Goal: Transaction & Acquisition: Purchase product/service

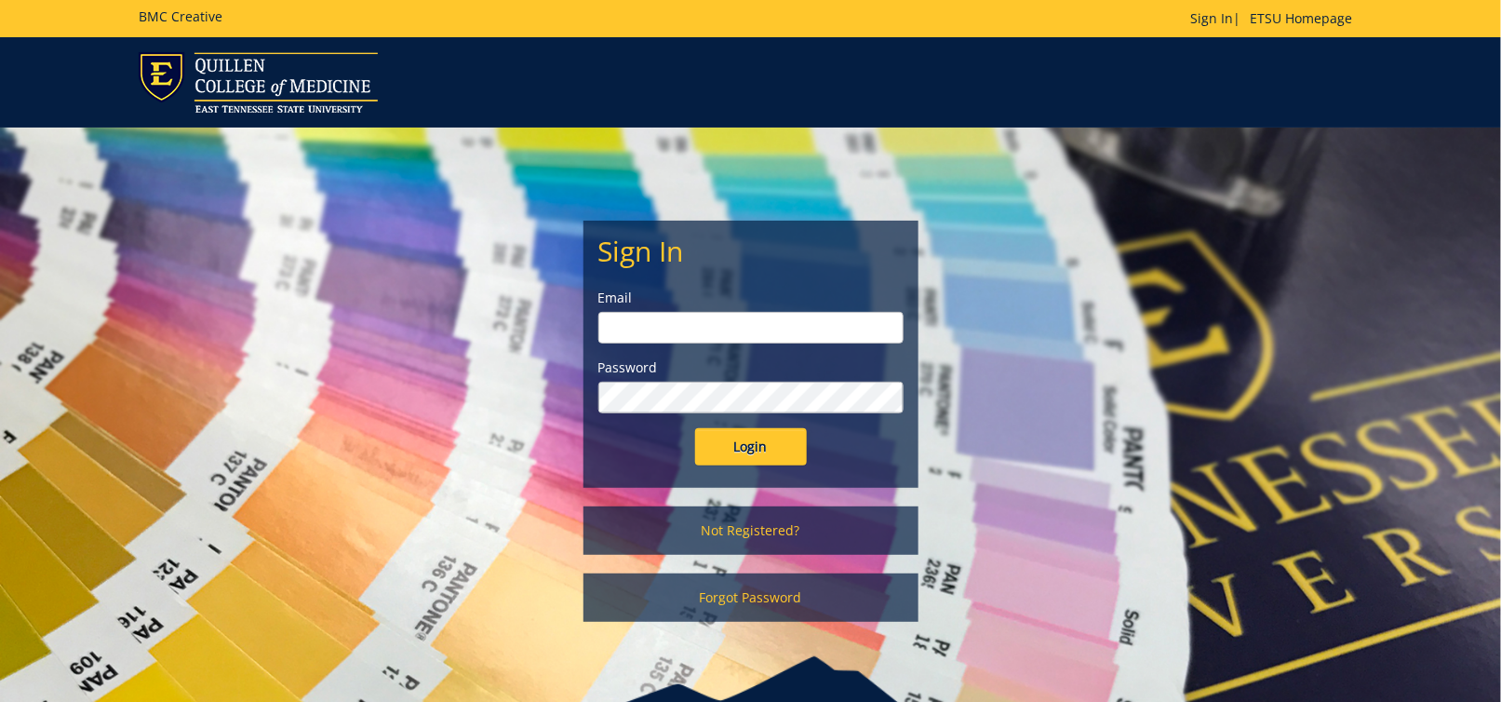
click at [767, 330] on input "email" at bounding box center [750, 328] width 305 height 32
click at [1465, 179] on div "Sign In Email Password Login Not Registered? Forgot Password" at bounding box center [750, 421] width 1501 height 589
click at [1206, 21] on link "Sign In" at bounding box center [1212, 18] width 43 height 18
type input "[EMAIL_ADDRESS][DOMAIN_NAME]"
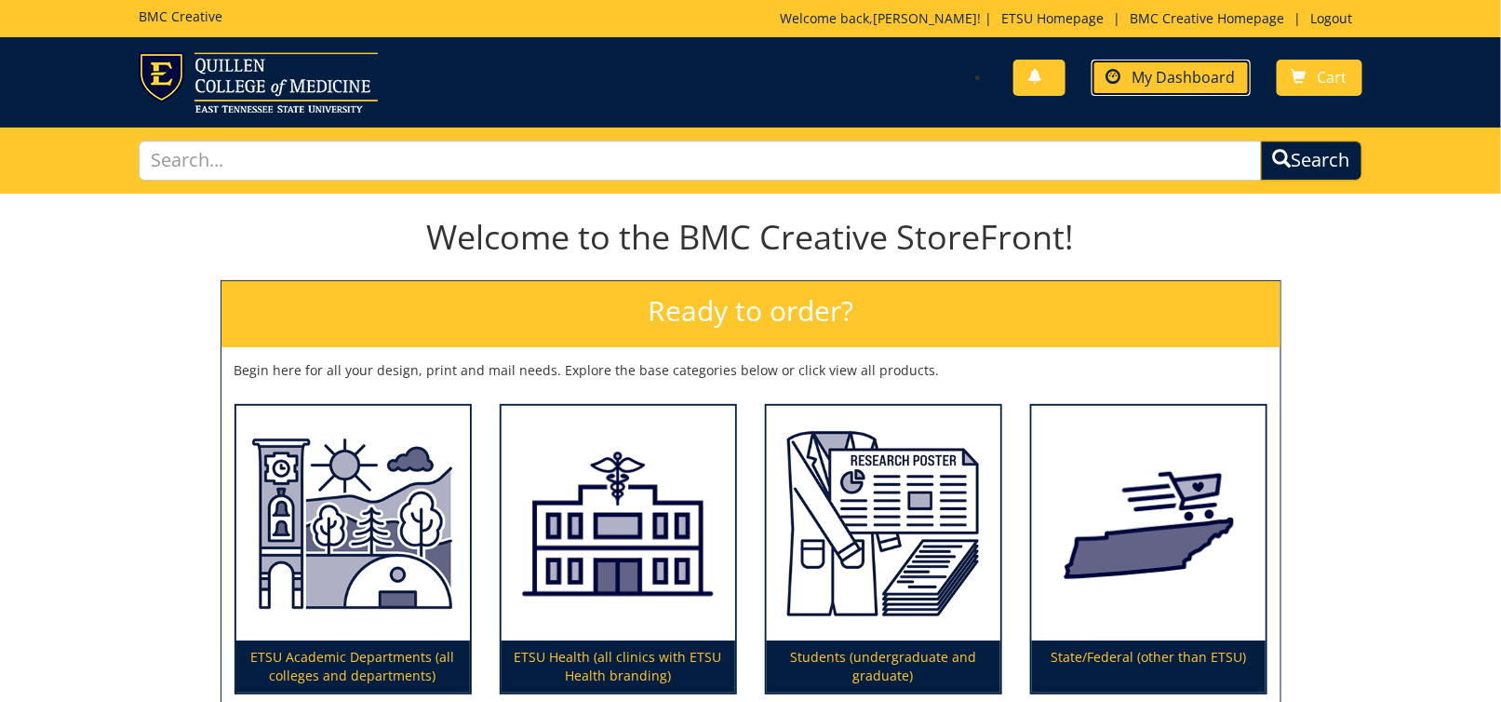
click at [1153, 72] on span "My Dashboard" at bounding box center [1184, 77] width 103 height 20
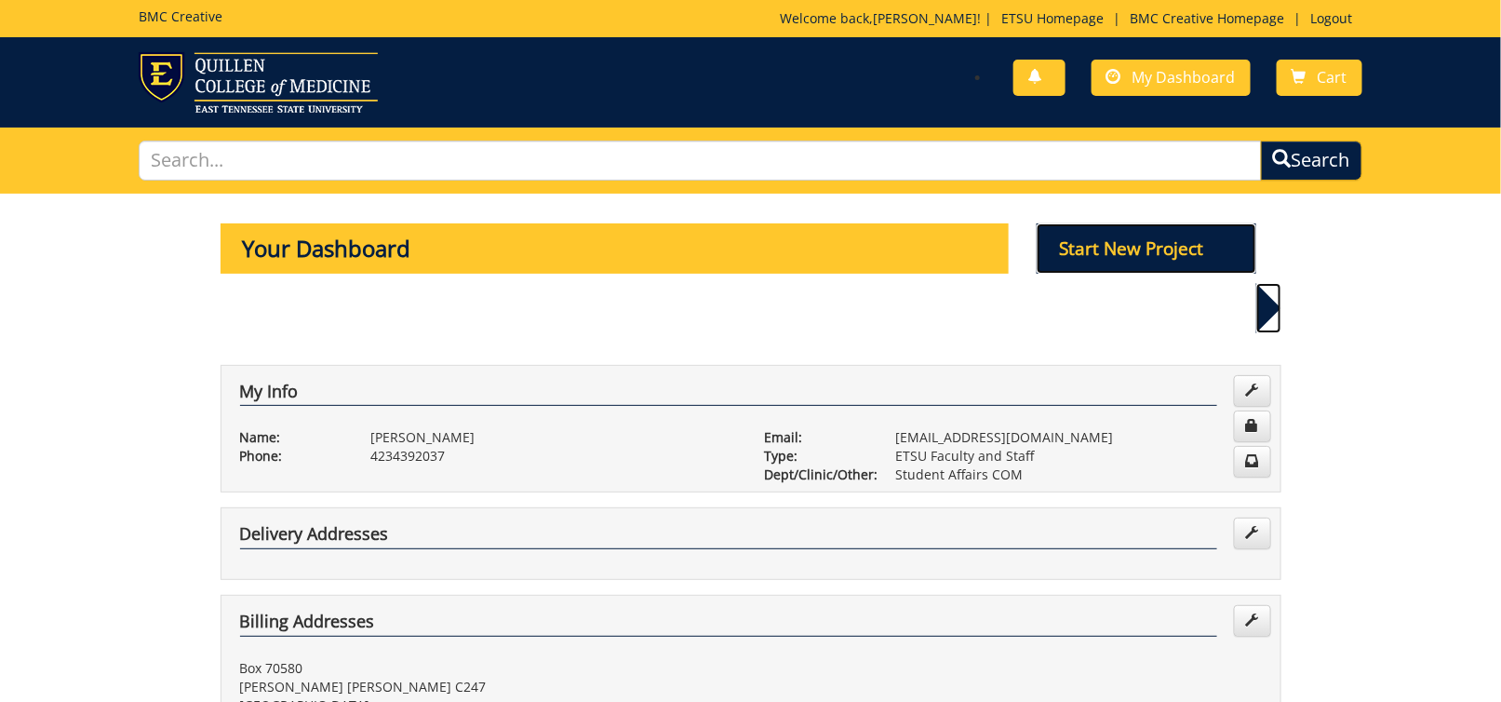
click at [1093, 243] on p "Start New Project" at bounding box center [1147, 248] width 220 height 50
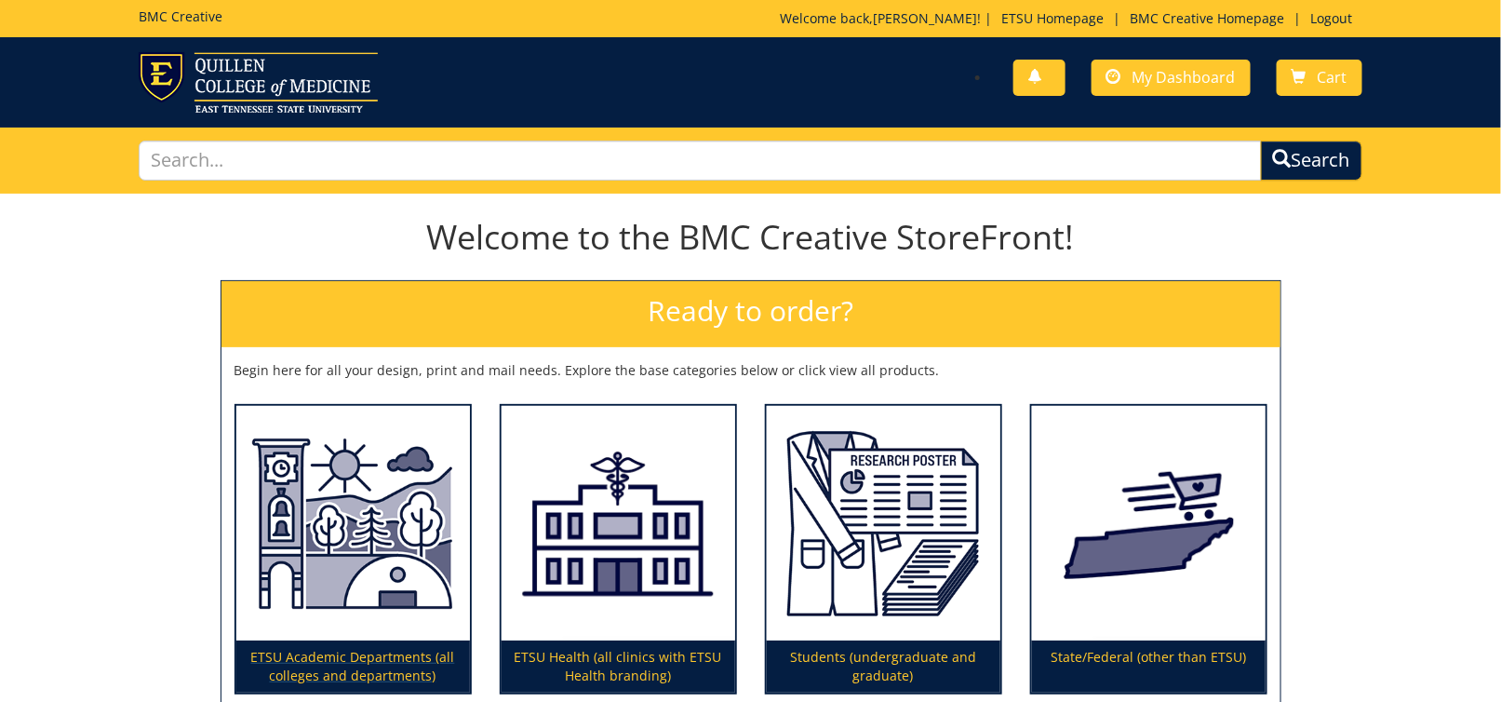
scroll to position [186, 0]
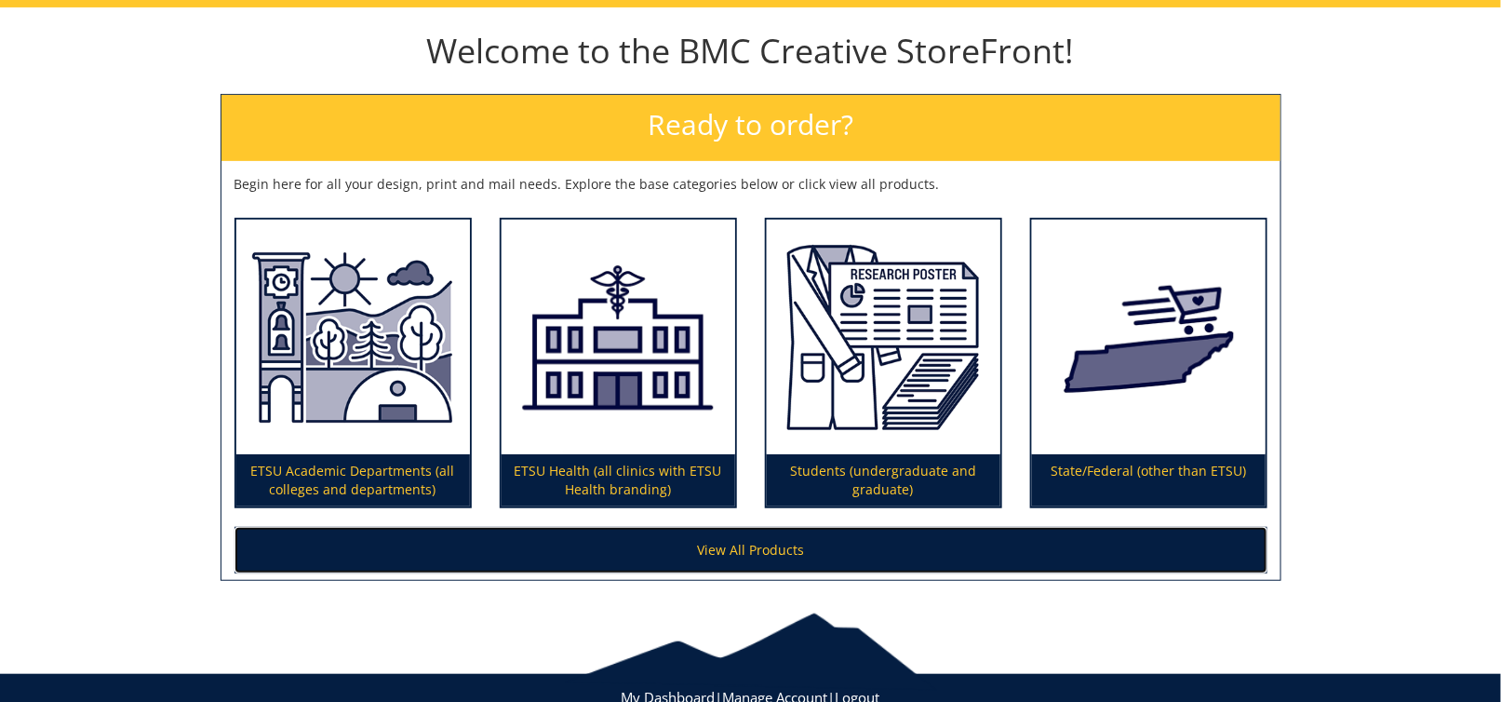
click at [739, 547] on link "View All Products" at bounding box center [751, 550] width 1033 height 47
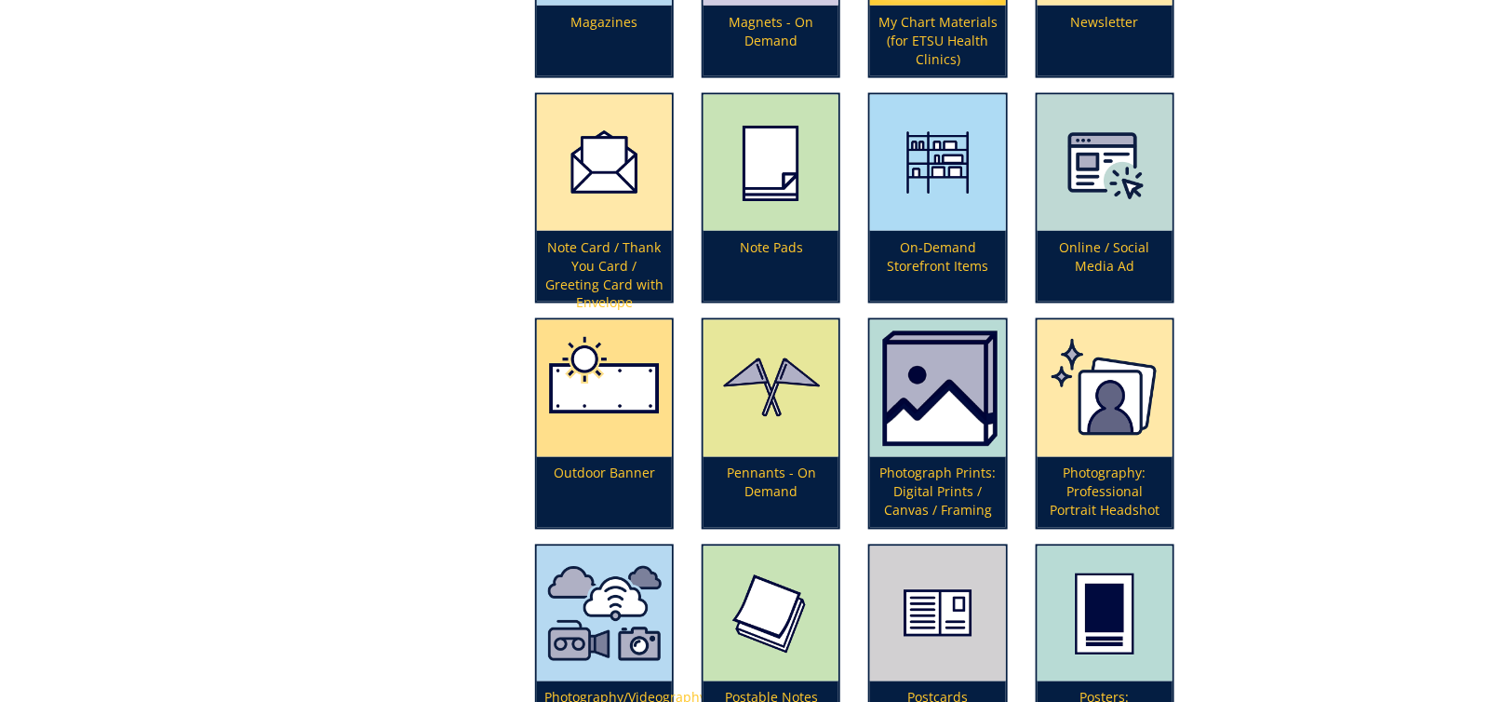
scroll to position [3816, 0]
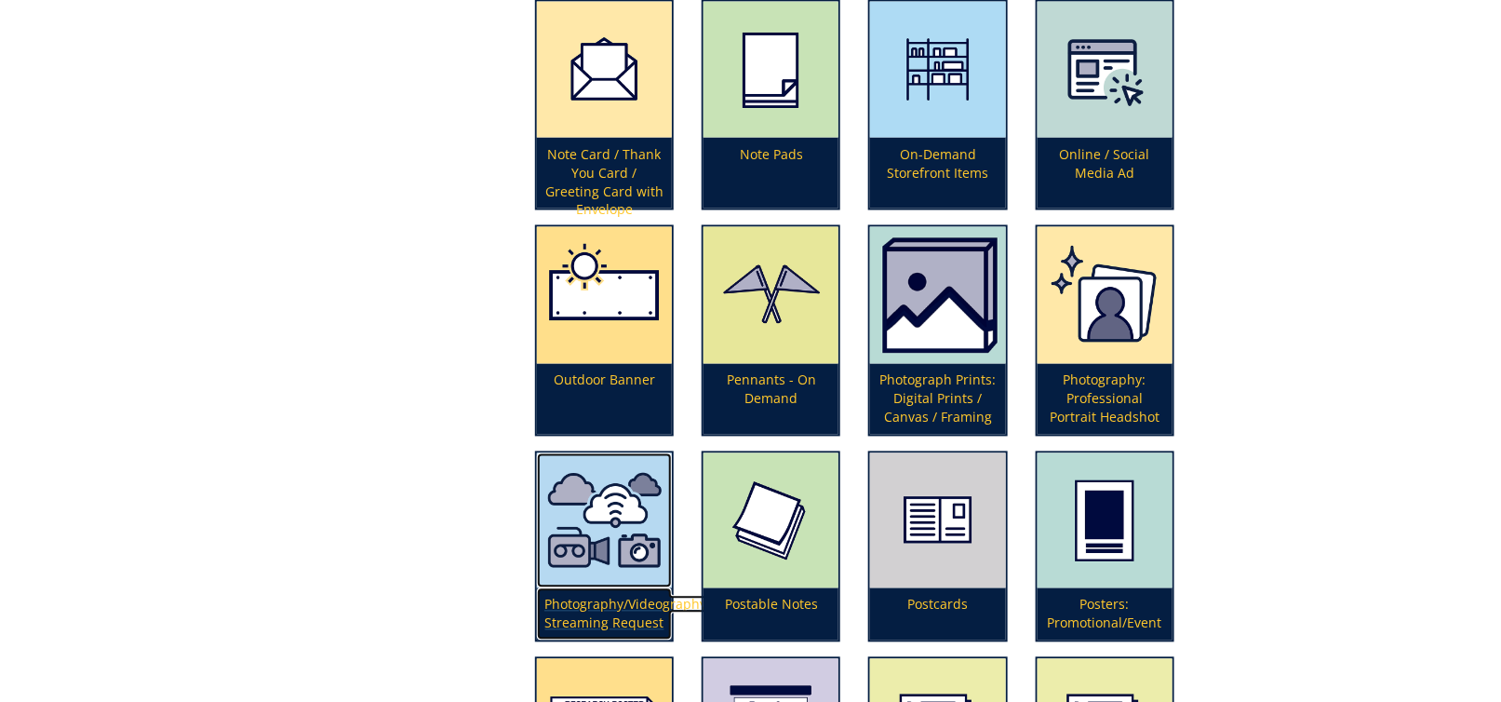
click at [607, 606] on p "Photography/Videography/Live Streaming Request" at bounding box center [604, 614] width 135 height 52
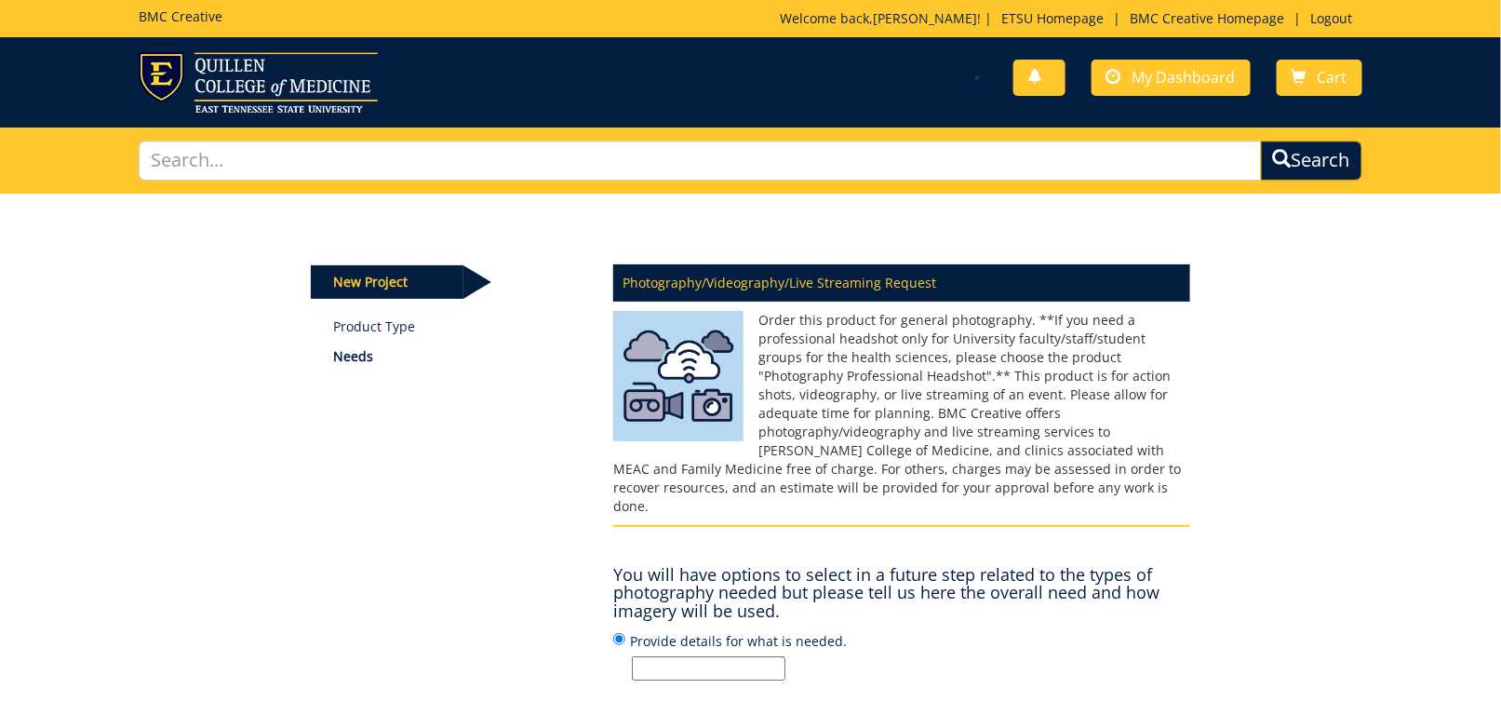
scroll to position [93, 0]
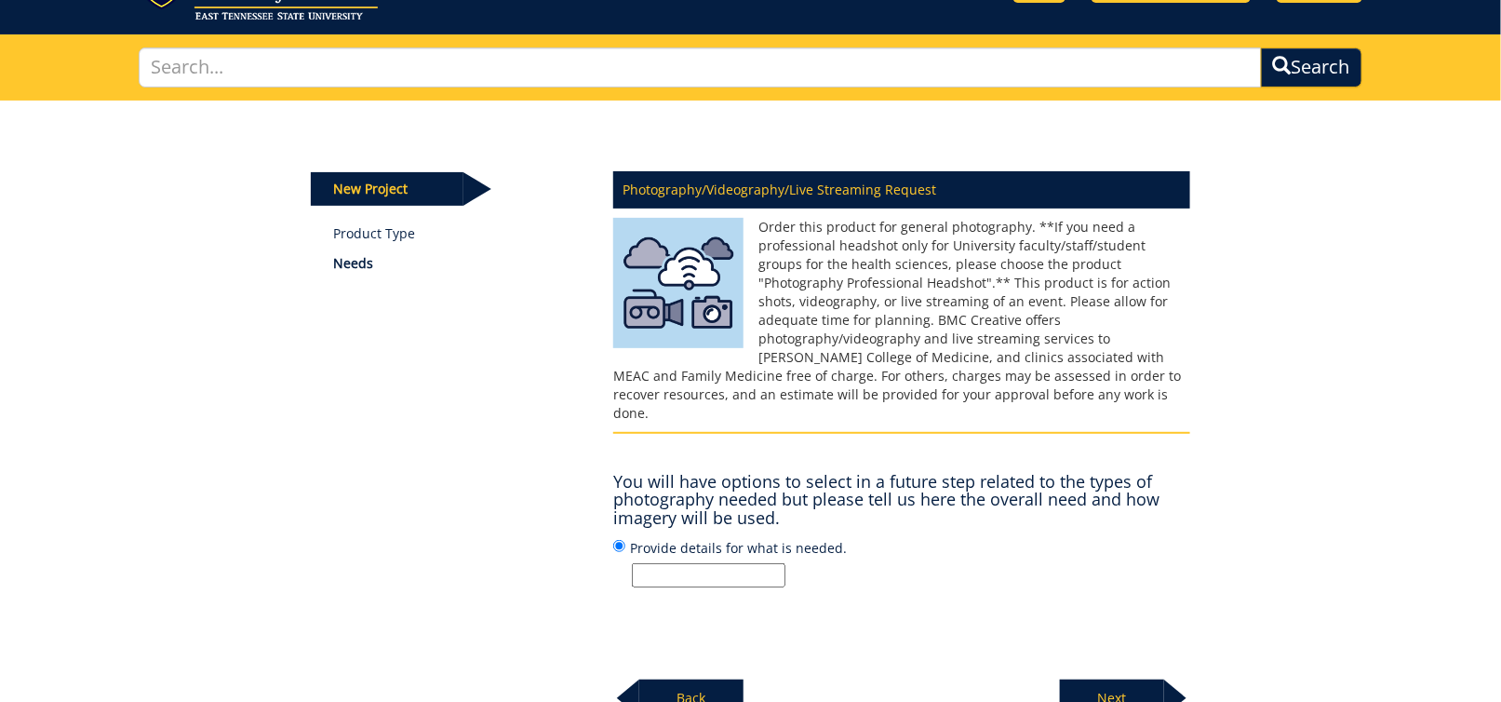
click at [656, 563] on input "Provide details for what is needed." at bounding box center [709, 575] width 154 height 24
type input "Photography for Quillen Talent Show"
click at [1095, 681] on p "Next" at bounding box center [1112, 697] width 104 height 37
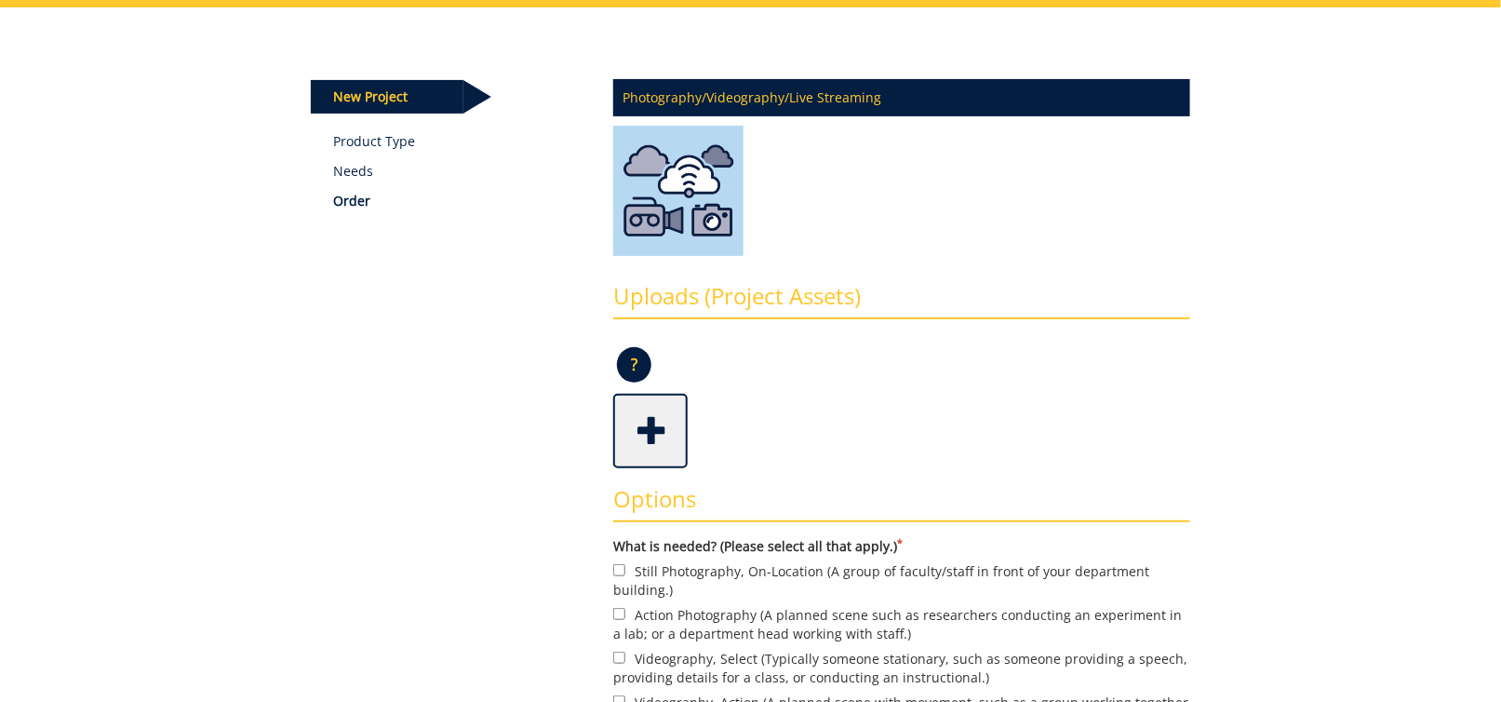
scroll to position [279, 0]
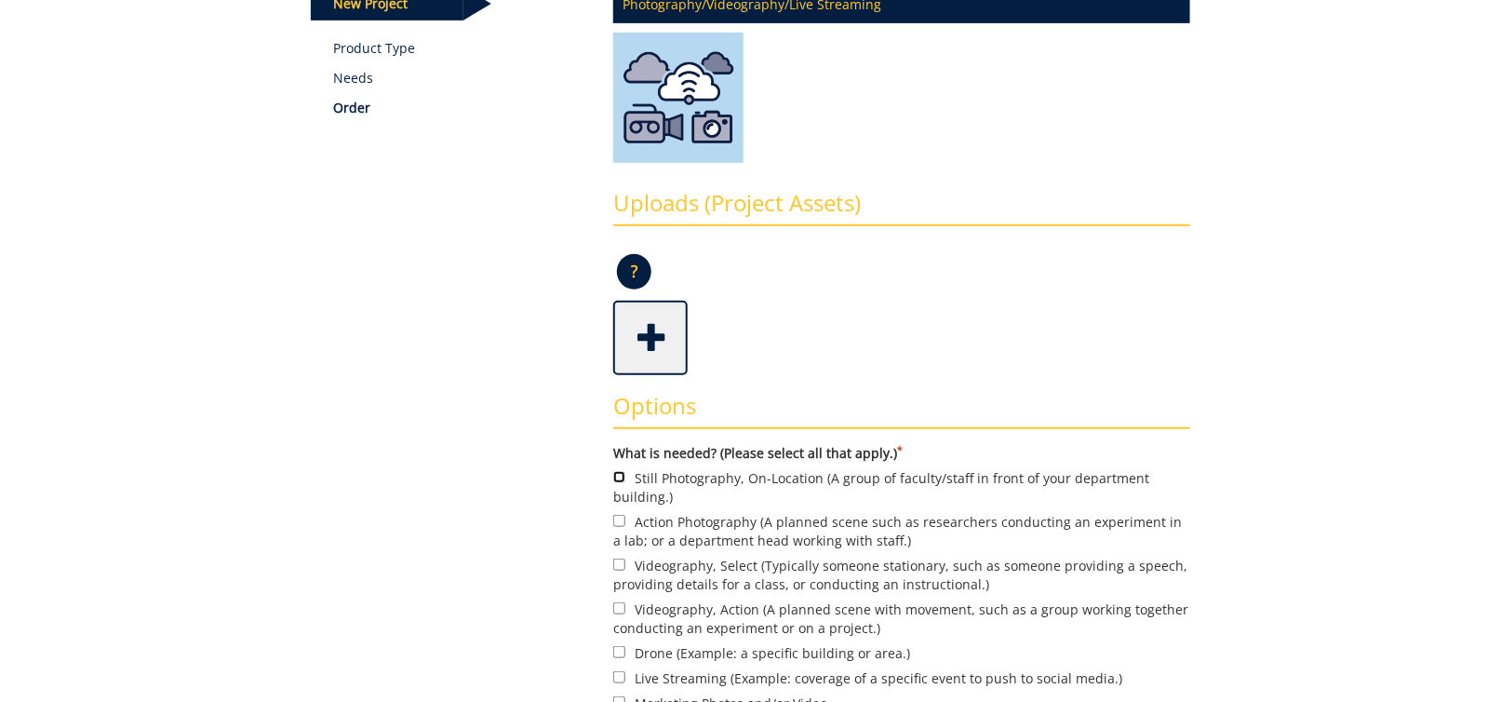
click at [619, 474] on input "Still Photography, On-Location (A group of faculty/staff in front of your depar…" at bounding box center [619, 477] width 12 height 12
click at [618, 476] on input "Still Photography, On-Location (A group of faculty/staff in front of your depar…" at bounding box center [619, 477] width 12 height 12
checkbox input "false"
click at [613, 523] on input "Action Photography (A planned scene such as researchers conducting an experimen…" at bounding box center [619, 521] width 12 height 12
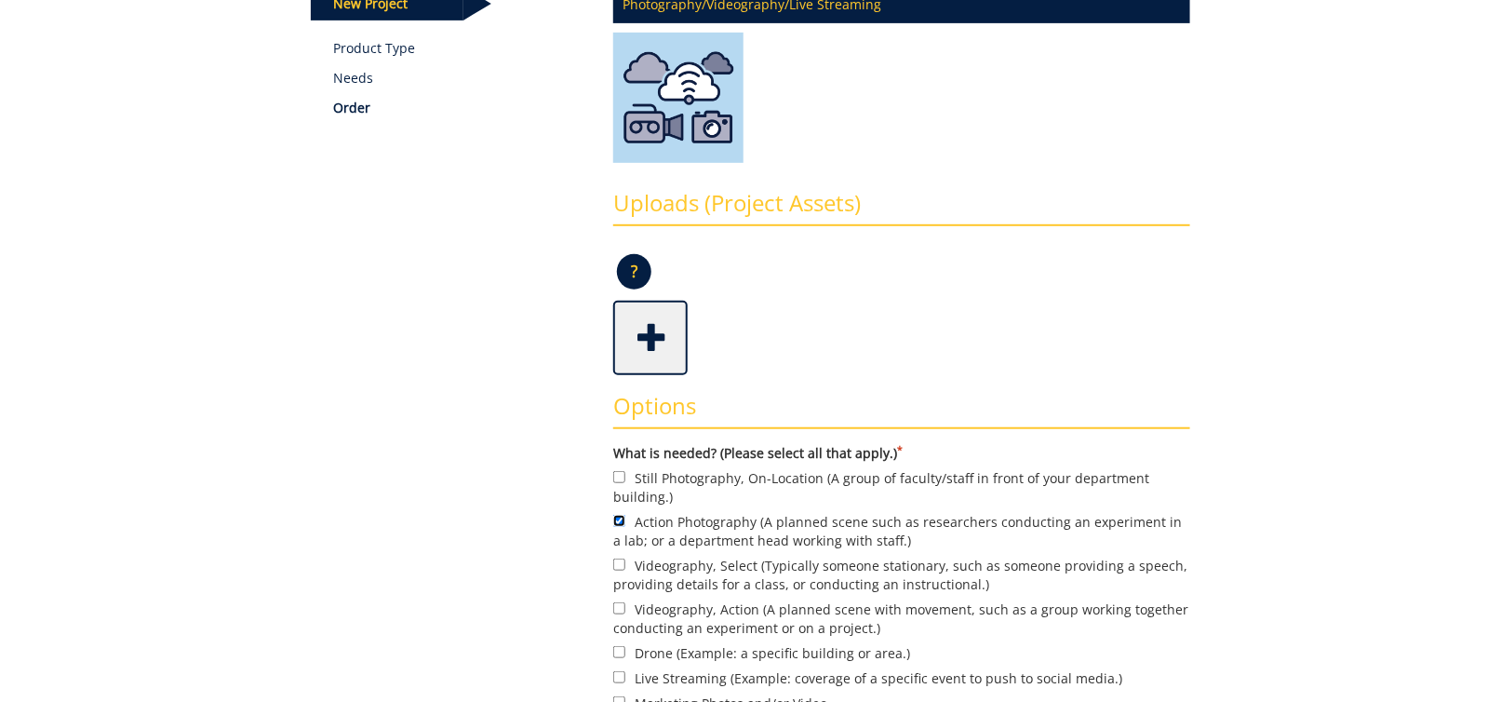
checkbox input "false"
click at [620, 482] on label "Still Photography, On-Location (A group of faculty/staff in front of your depar…" at bounding box center [901, 486] width 577 height 39
click at [620, 482] on input "Still Photography, On-Location (A group of faculty/staff in front of your depar…" at bounding box center [619, 477] width 12 height 12
checkbox input "true"
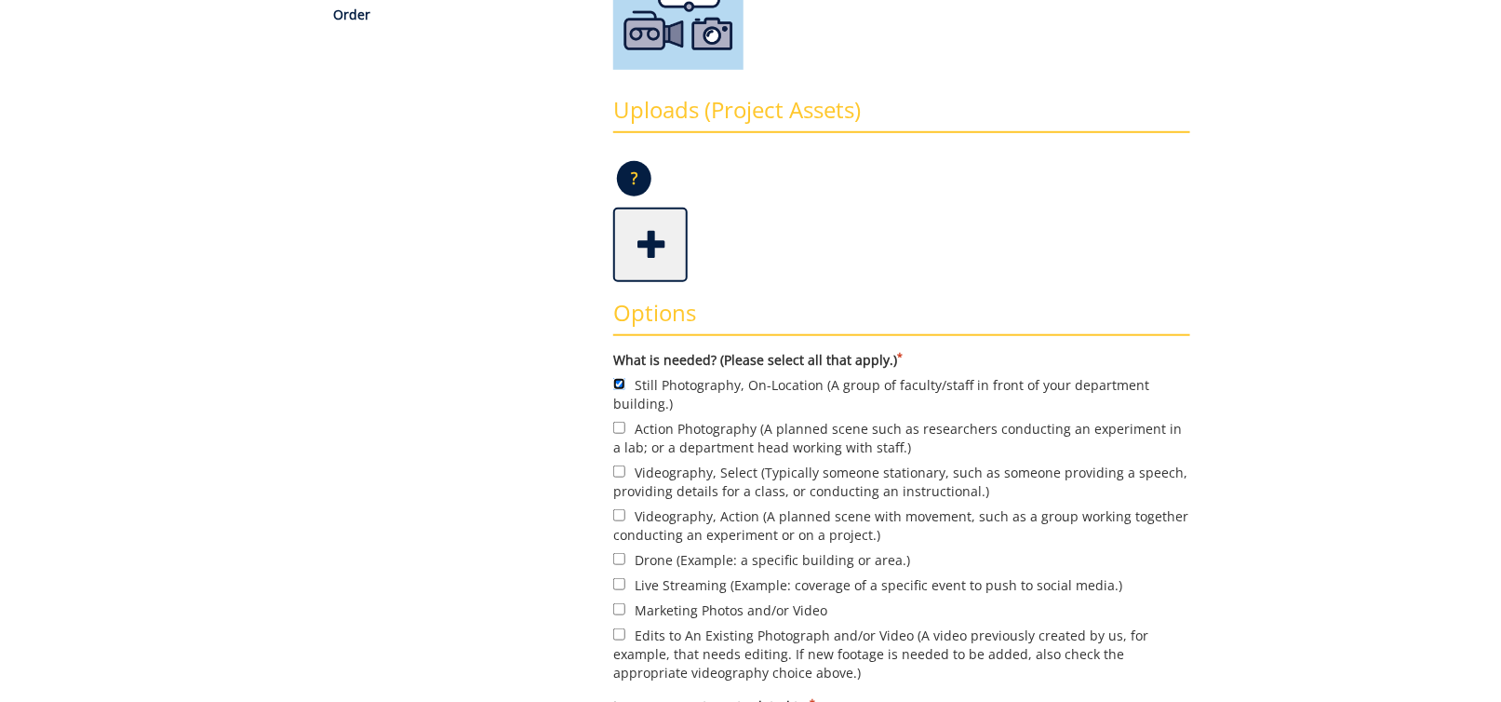
scroll to position [465, 0]
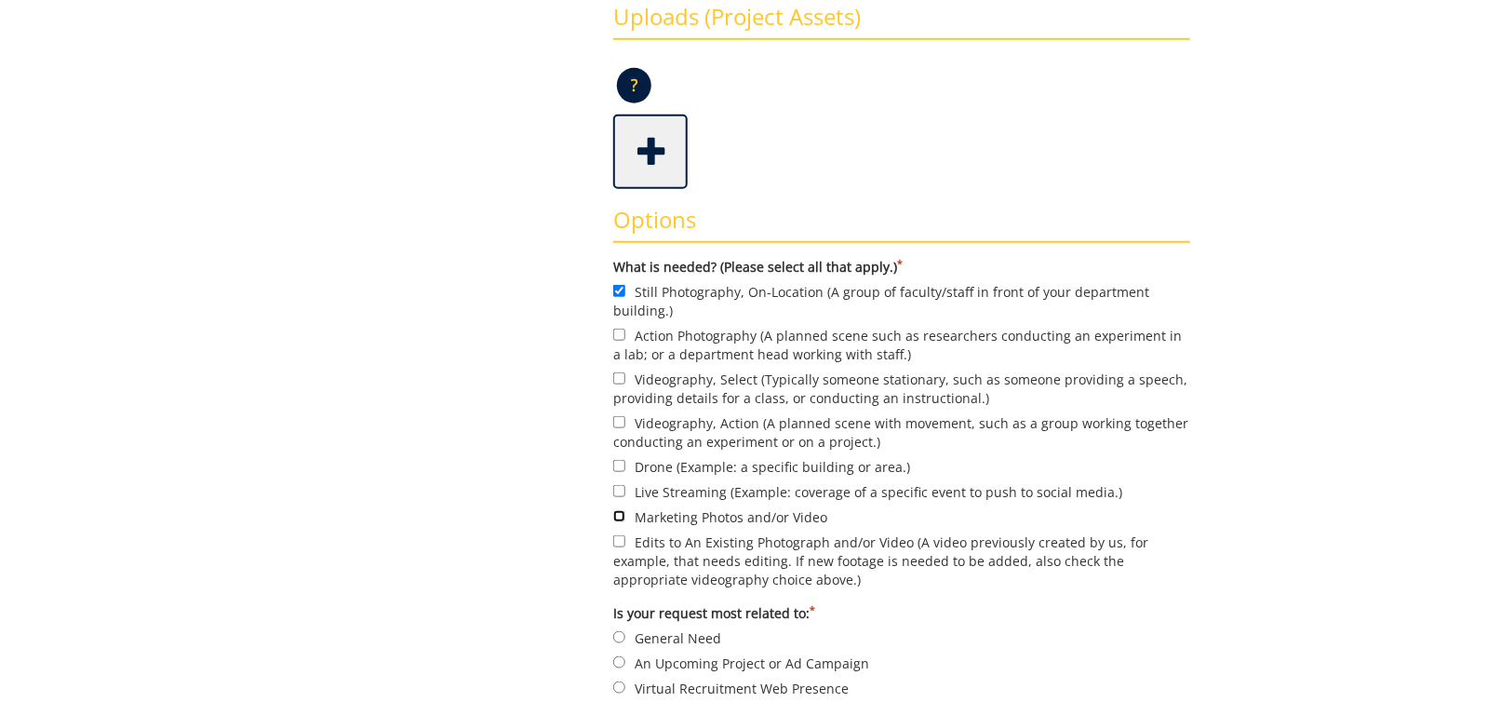
click at [621, 517] on input "Marketing Photos and/or Video" at bounding box center [619, 516] width 12 height 12
checkbox input "true"
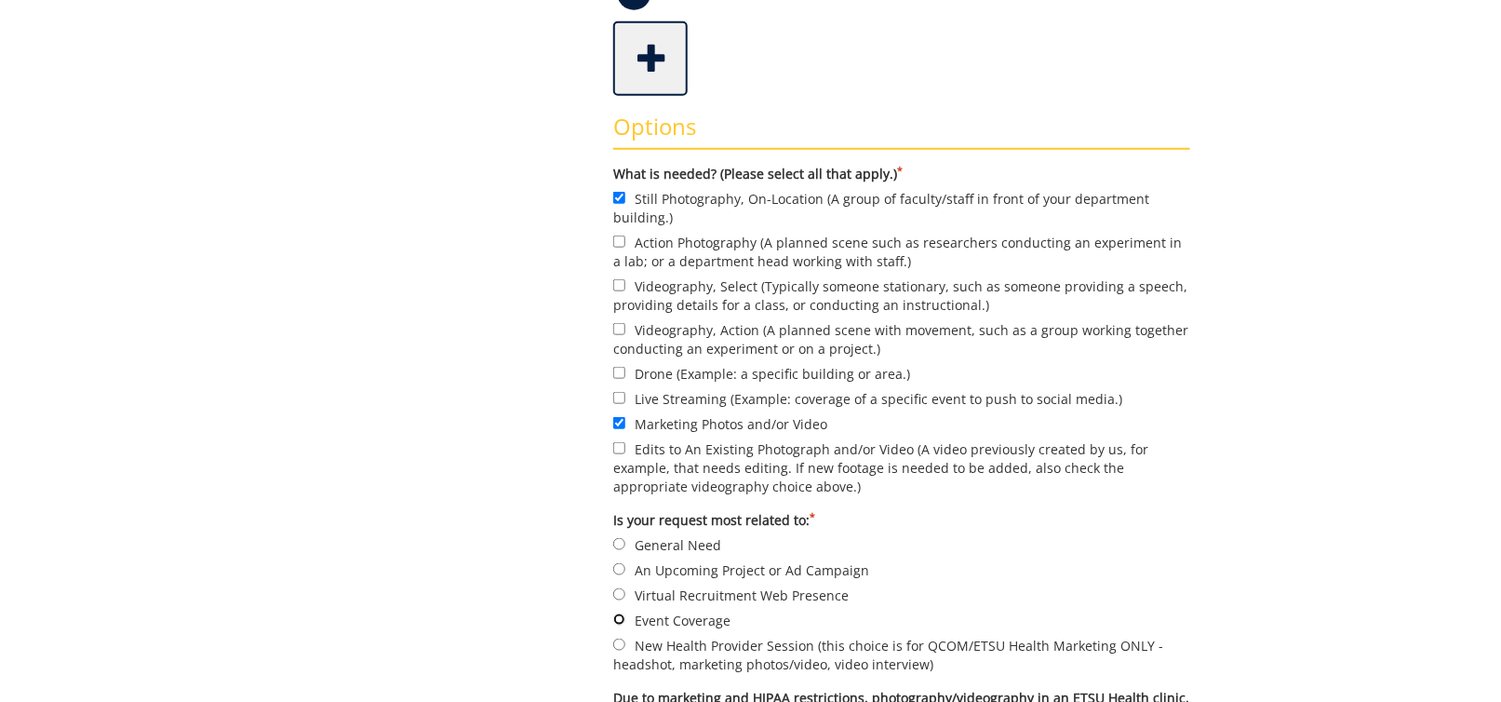
click at [615, 613] on input "Event Coverage" at bounding box center [619, 619] width 12 height 12
radio input "true"
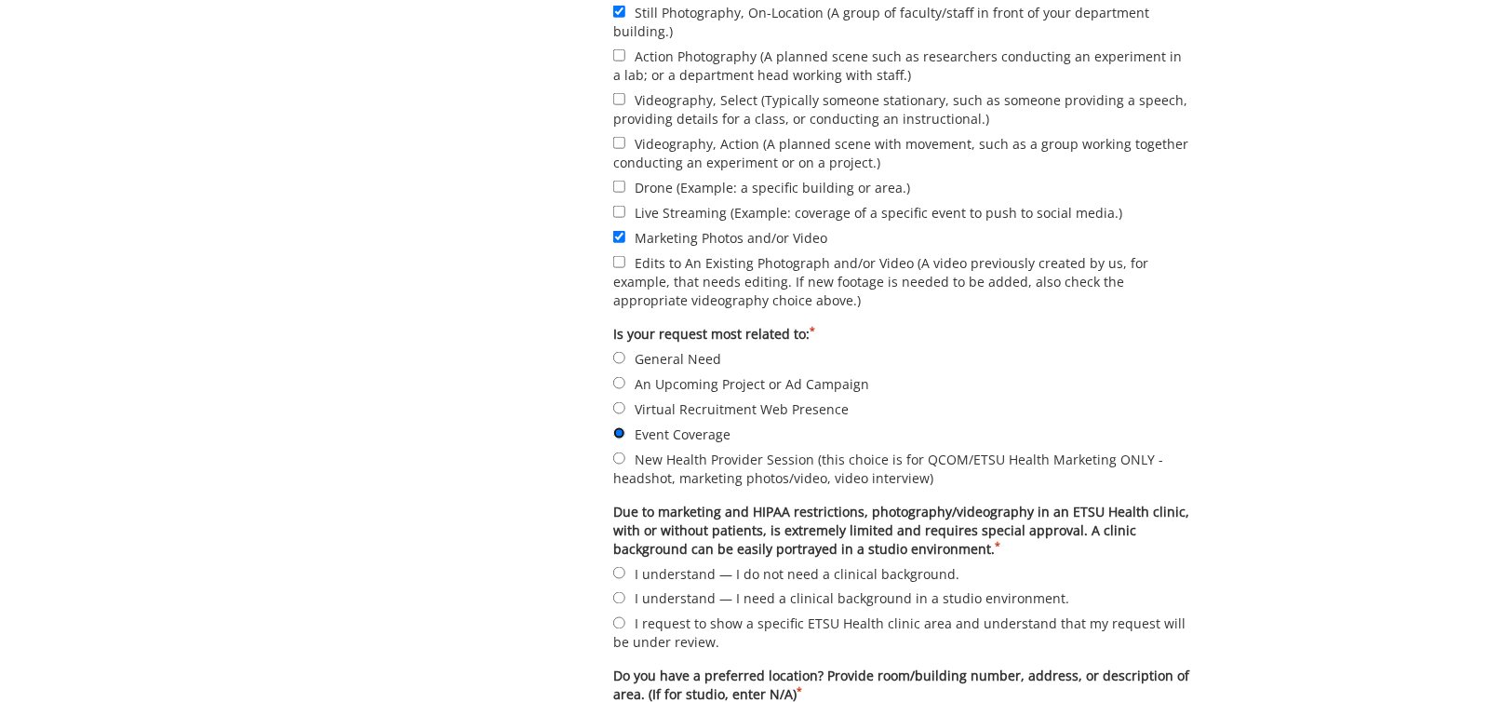
scroll to position [838, 0]
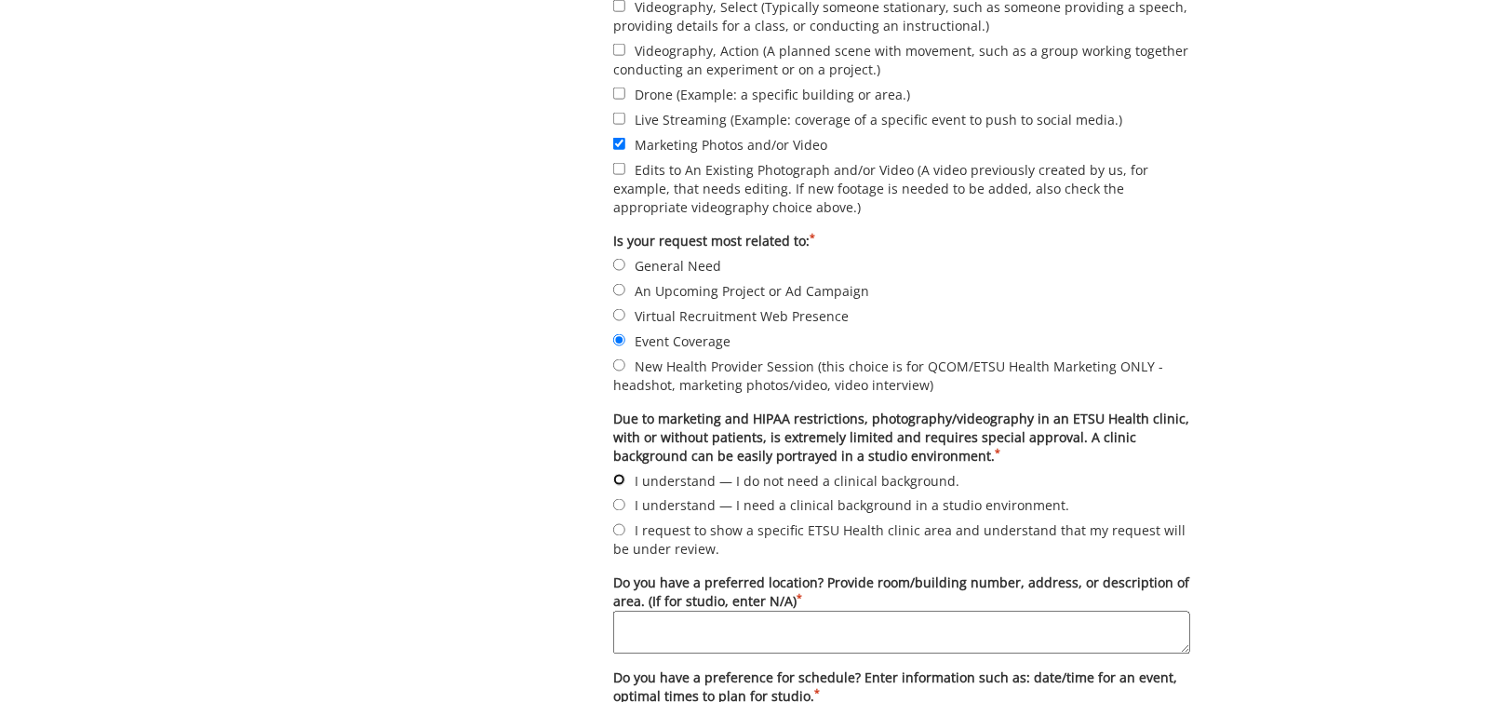
click at [617, 476] on input "I understand — I do not need a clinical background." at bounding box center [619, 480] width 12 height 12
radio input "true"
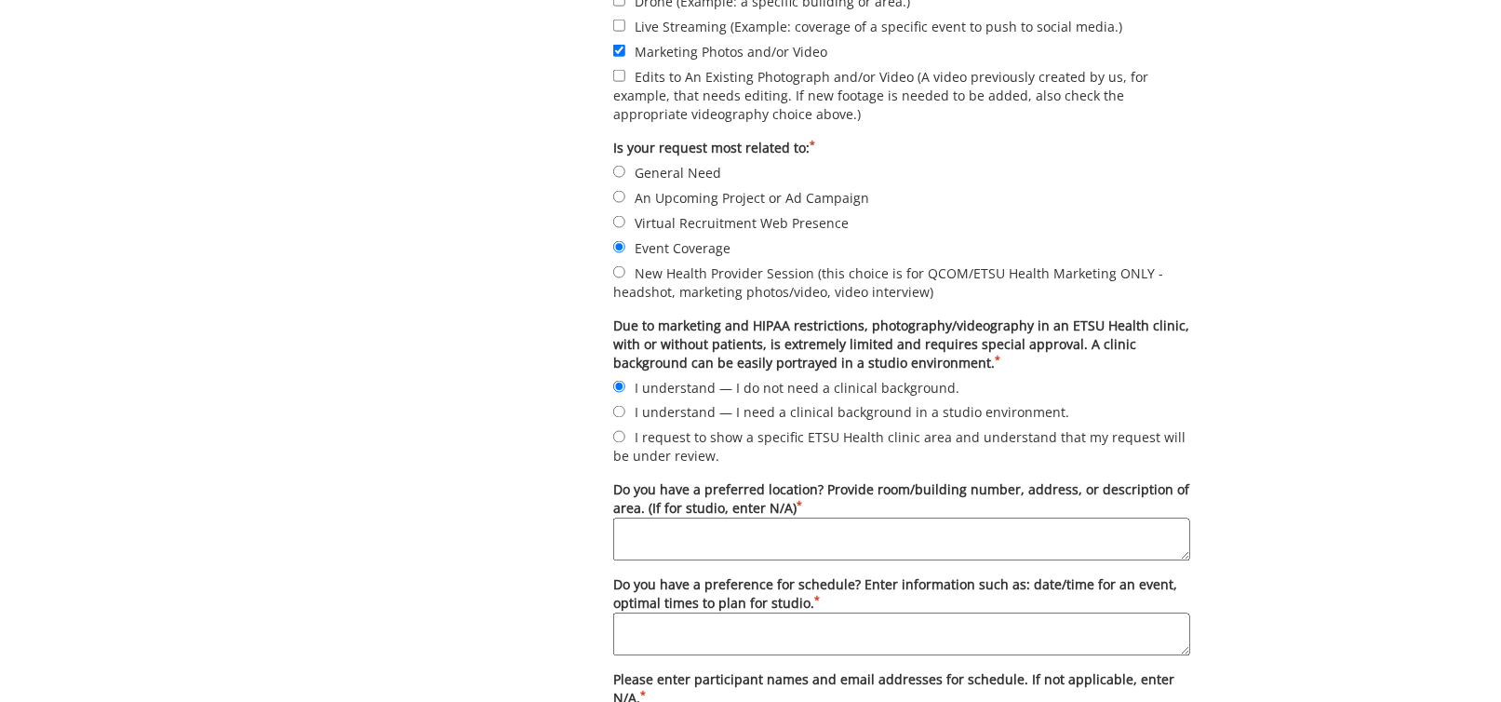
click at [639, 530] on textarea "Do you have a preferred location? Provide room/building number, address, or des…" at bounding box center [901, 539] width 577 height 43
type textarea "M"
type textarea "[PERSON_NAME][GEOGRAPHIC_DATA]"
click at [387, 458] on div "Some kind of message here. New Project Product Type Needs Order Photography/Vid…" at bounding box center [750, 83] width 907 height 1640
click at [680, 624] on textarea "Do you have a preference for schedule? Enter information such as: date/time for…" at bounding box center [901, 634] width 577 height 43
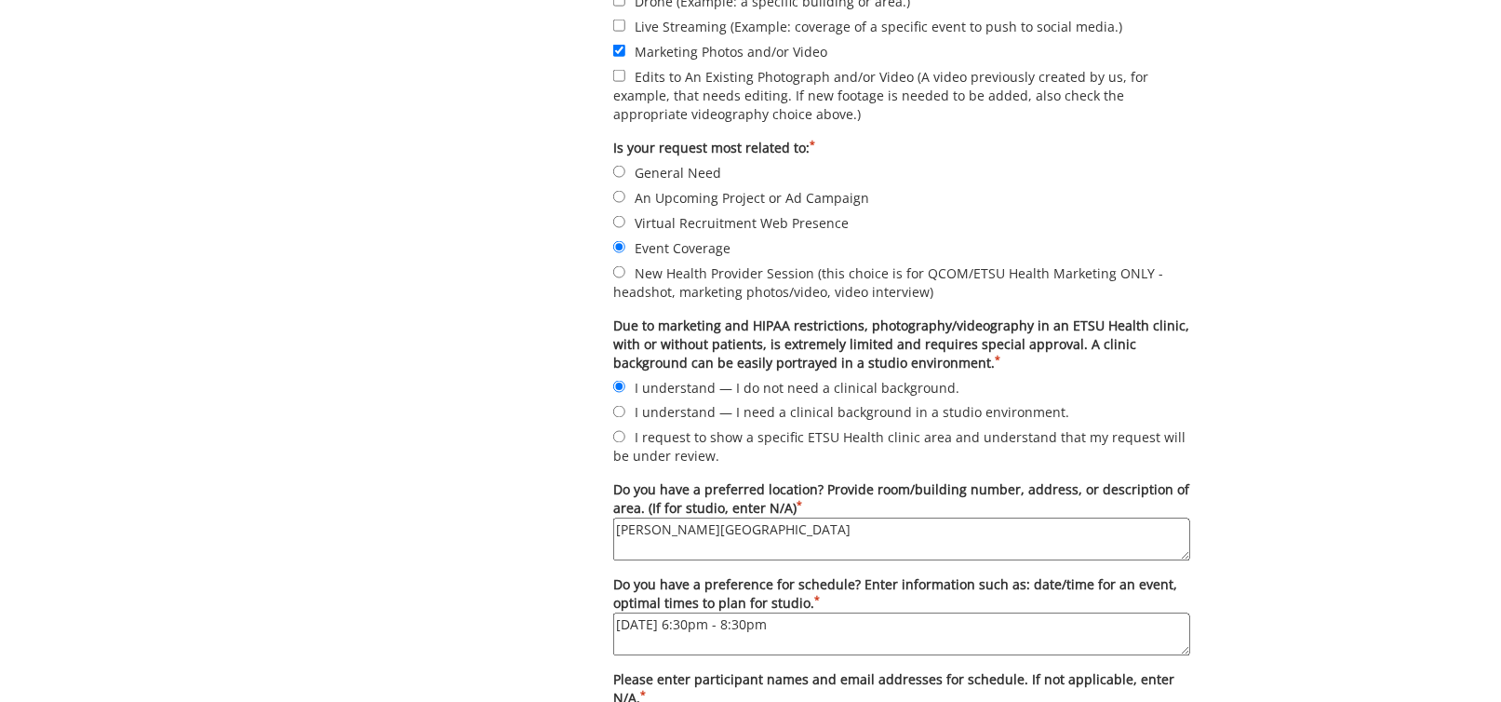
scroll to position [1117, 0]
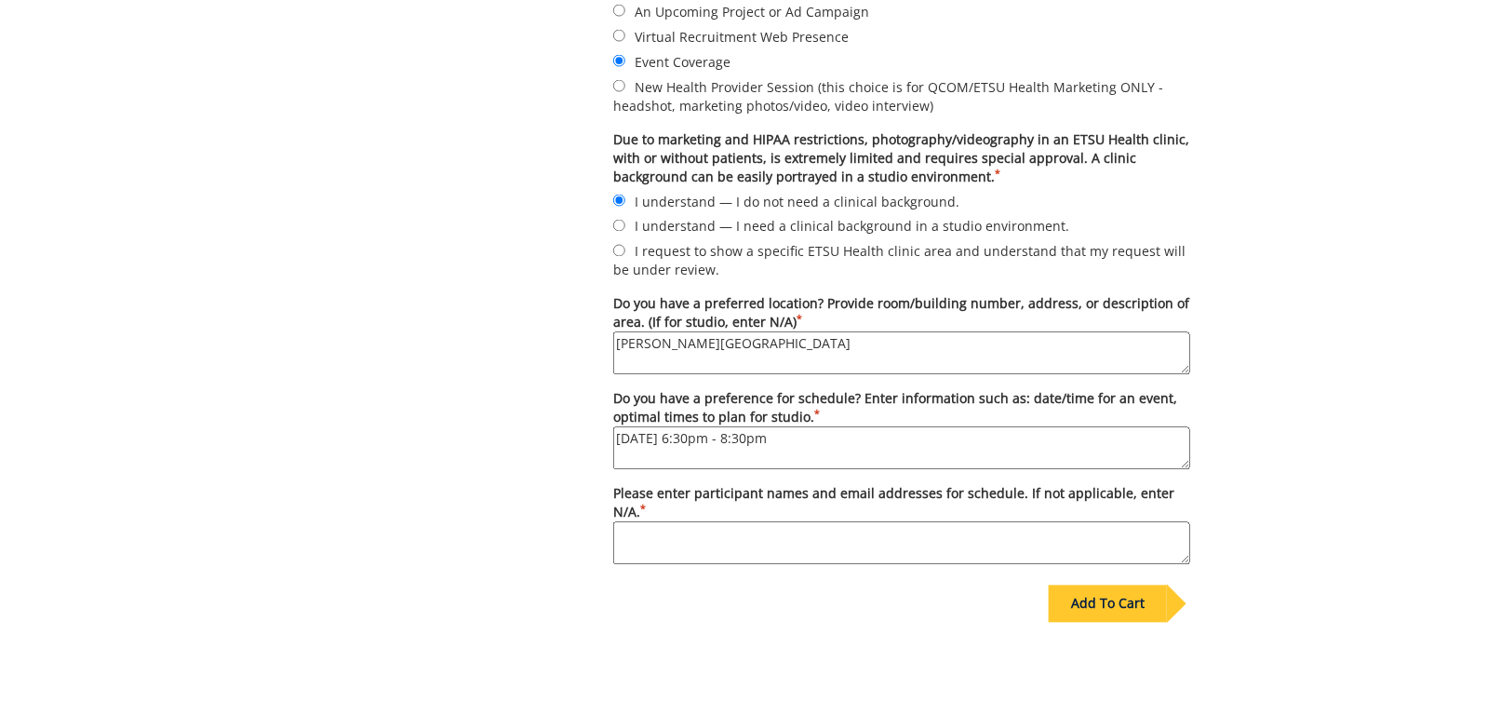
type textarea "[DATE] 6:30pm - 8:30pm"
click at [832, 522] on textarea "Please enter participant names and email addresses for schedule. If not applica…" at bounding box center [901, 543] width 577 height 43
type textarea "QCOM students, faculty, and staff"
click at [1125, 585] on div "Add To Cart" at bounding box center [1108, 603] width 118 height 37
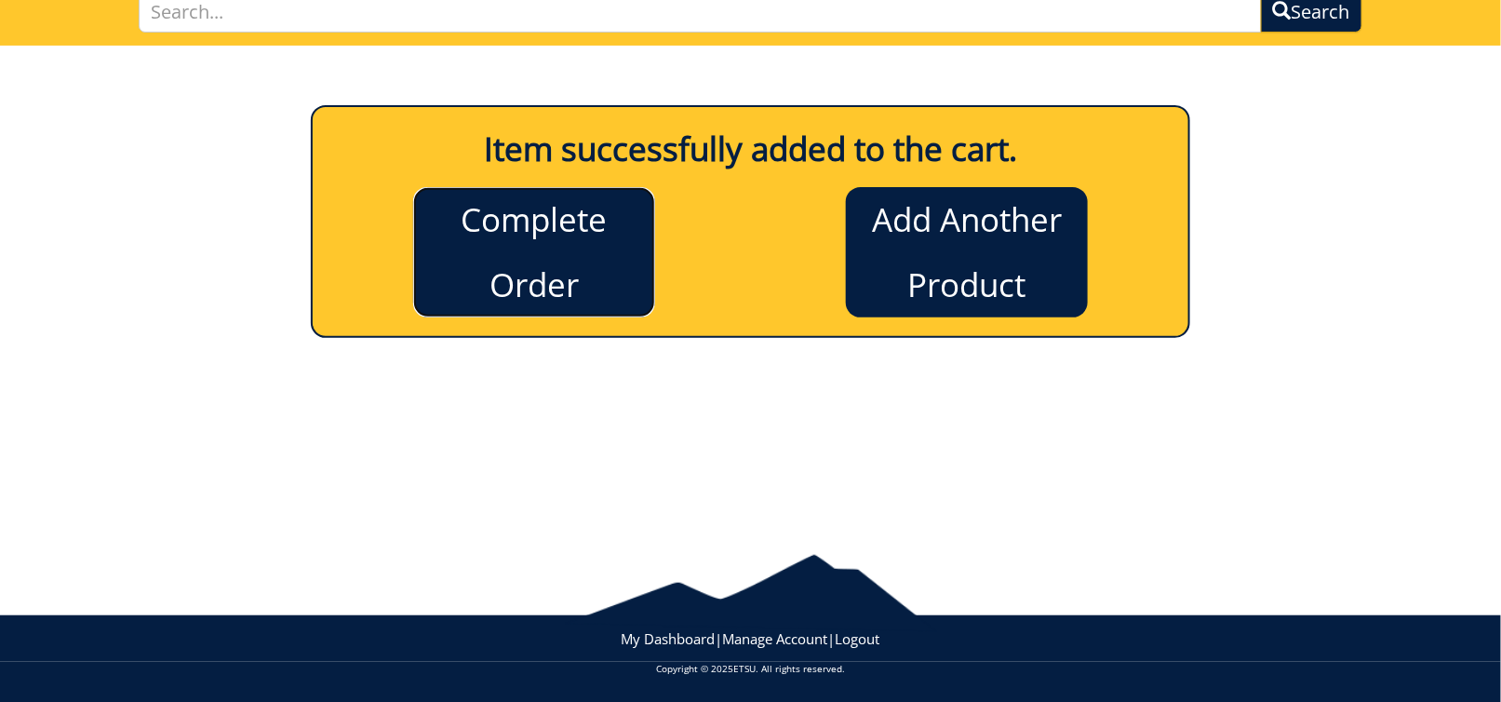
click at [566, 262] on link "Complete Order" at bounding box center [534, 252] width 242 height 130
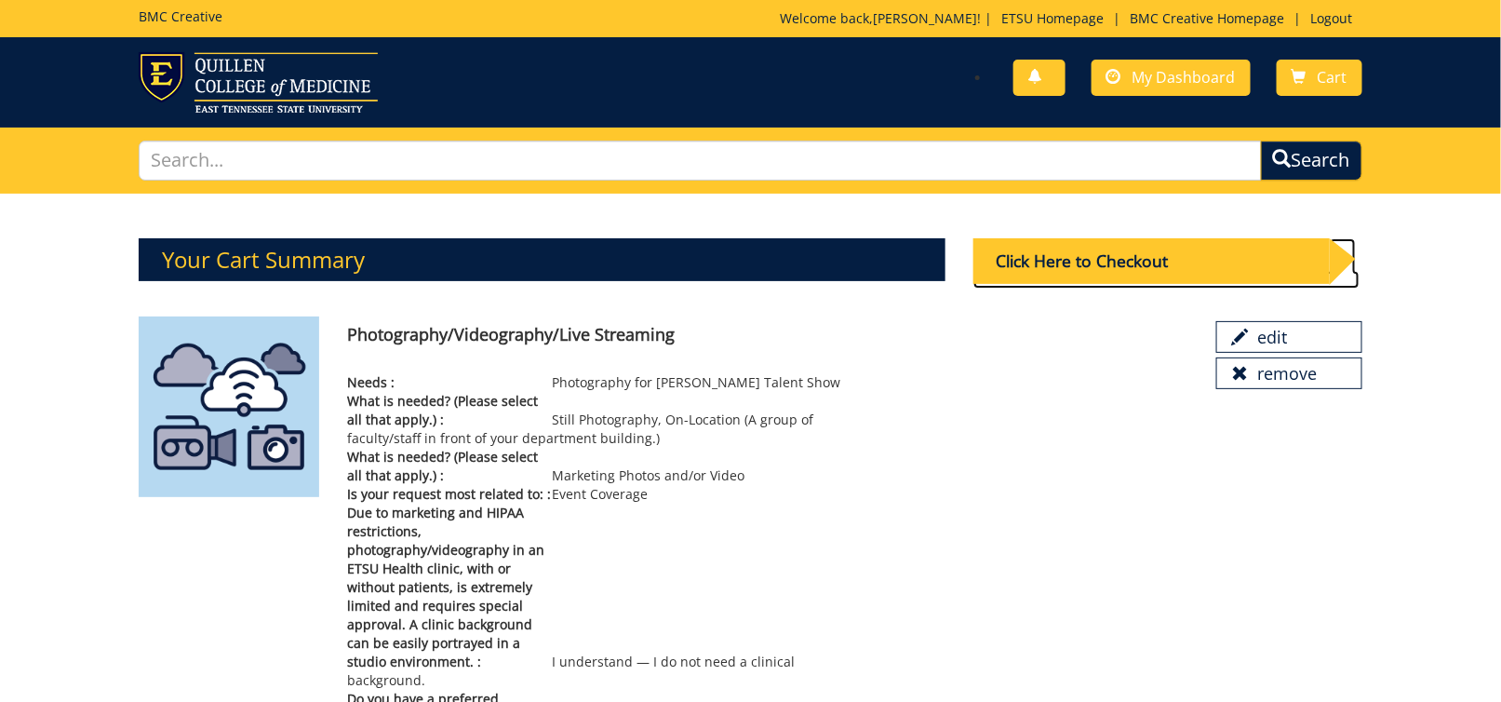
click at [1173, 270] on div "Click Here to Checkout" at bounding box center [1151, 261] width 356 height 46
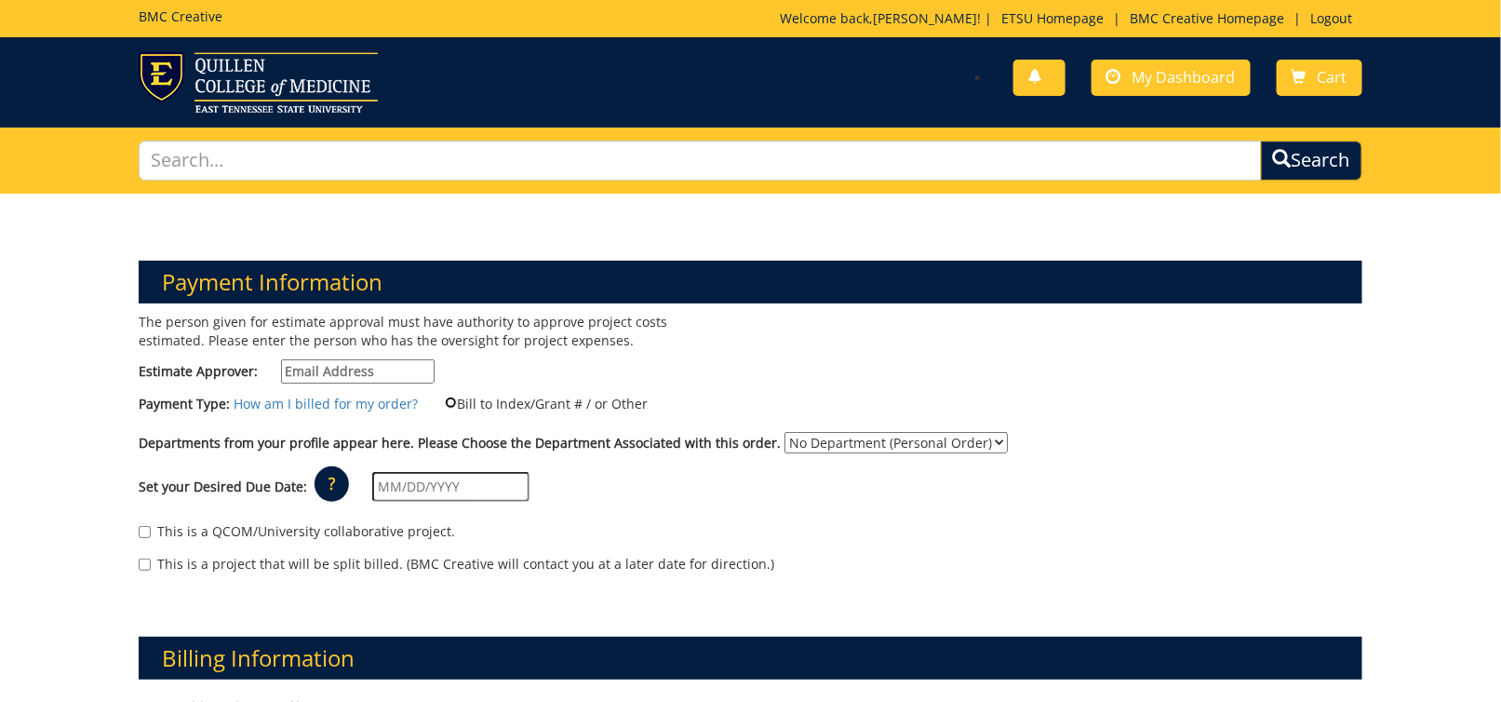
click at [445, 400] on input "Bill to Index/Grant # / or Other" at bounding box center [451, 402] width 12 height 12
radio input "true"
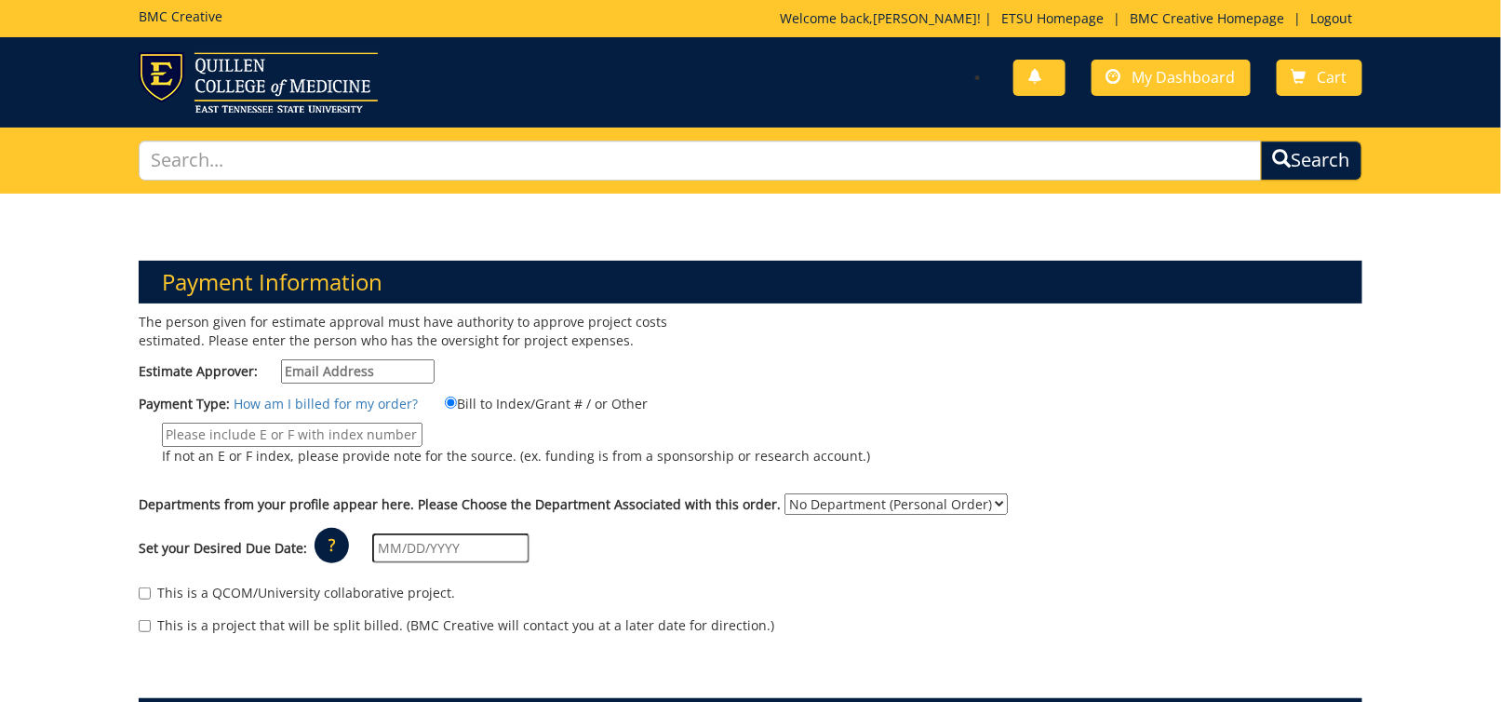
click at [337, 368] on input "Estimate Approver:" at bounding box center [358, 371] width 154 height 24
paste input "[EMAIL_ADDRESS][DOMAIN_NAME]"
type input "[EMAIL_ADDRESS][DOMAIN_NAME]"
click at [423, 423] on input "If not an E or F index, please provide note for the source. (ex. funding is fro…" at bounding box center [292, 435] width 261 height 24
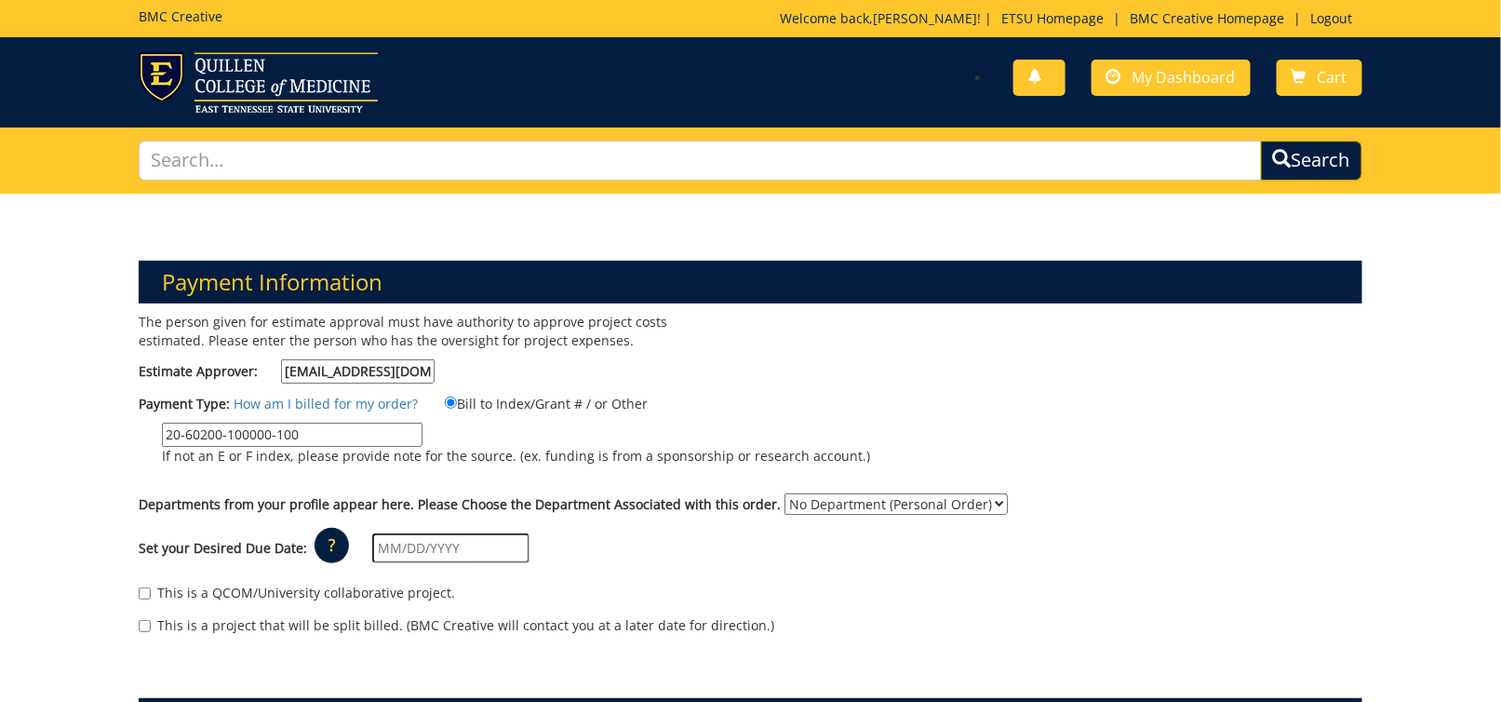
click at [423, 423] on input "20-60200-100000-100" at bounding box center [292, 435] width 261 height 24
type input "20-60200-100000-100-74490-400-999-999-999"
click at [785, 493] on div "Departments from your profile appear here. Please Choose the Department Associa…" at bounding box center [750, 508] width 1251 height 30
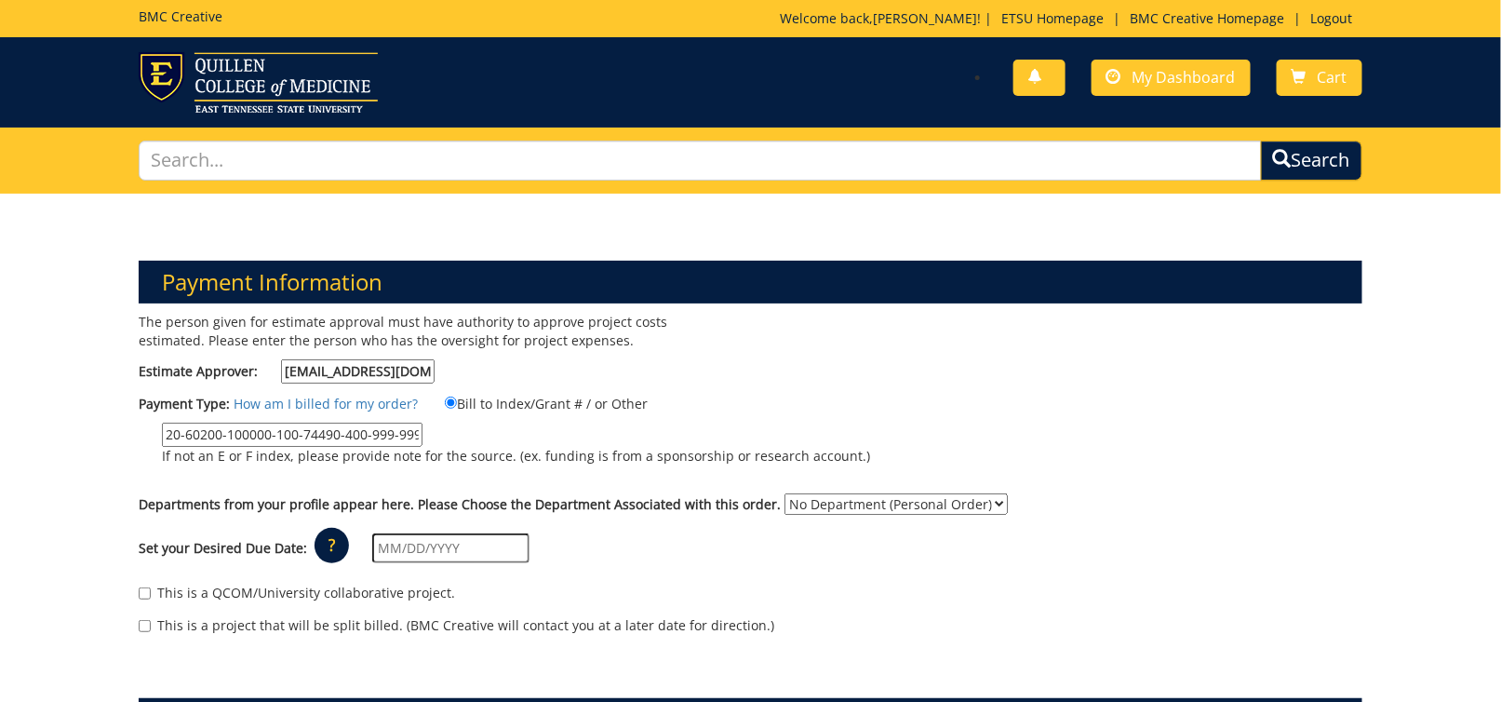
click at [811, 493] on select "No Department (Personal Order) Student Affairs COM" at bounding box center [896, 503] width 223 height 21
select select "171"
click at [785, 493] on select "No Department (Personal Order) Student Affairs COM" at bounding box center [896, 503] width 223 height 21
click at [695, 526] on div "Set your Desired Due Date: ? × How long will my project take to finish? : Pleas…" at bounding box center [750, 548] width 1251 height 51
click at [437, 533] on input "text" at bounding box center [450, 548] width 157 height 30
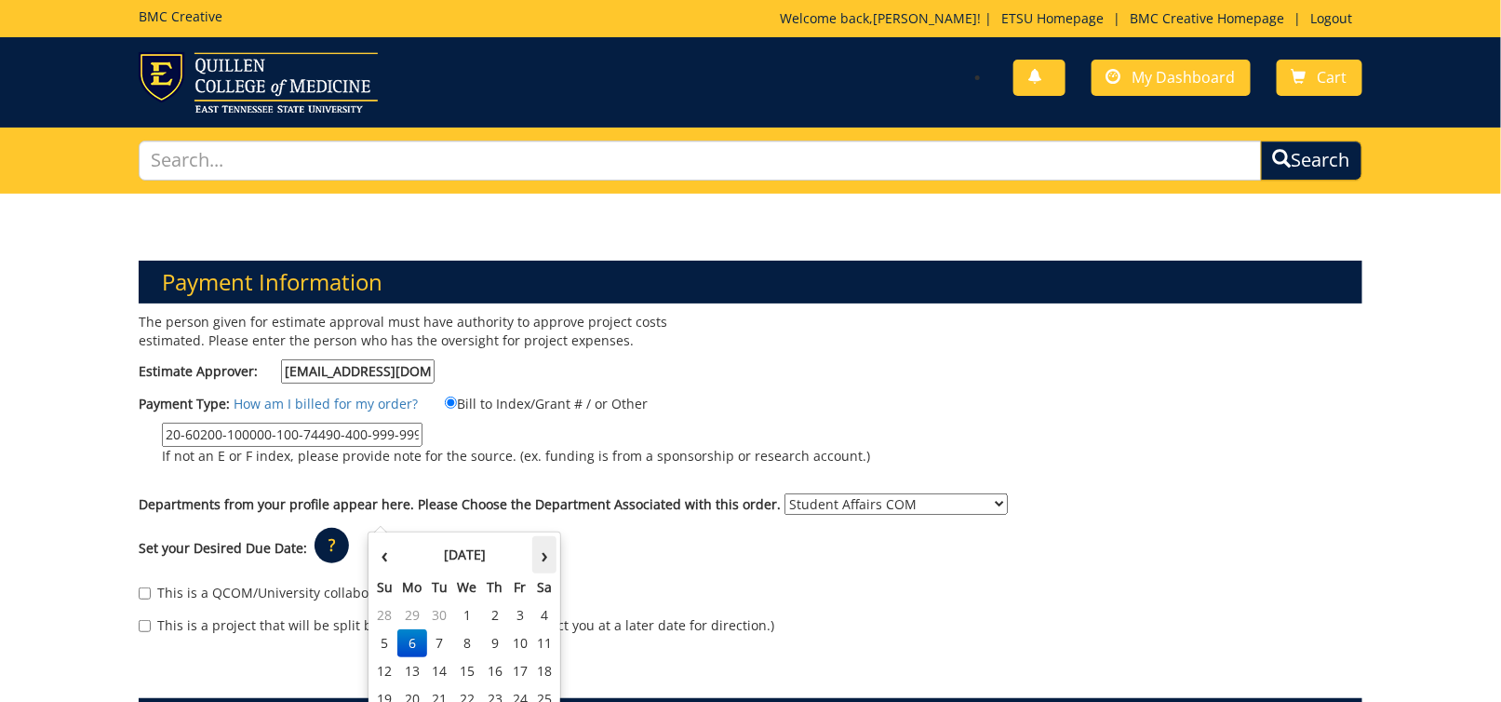
click at [543, 546] on th "›" at bounding box center [544, 554] width 24 height 37
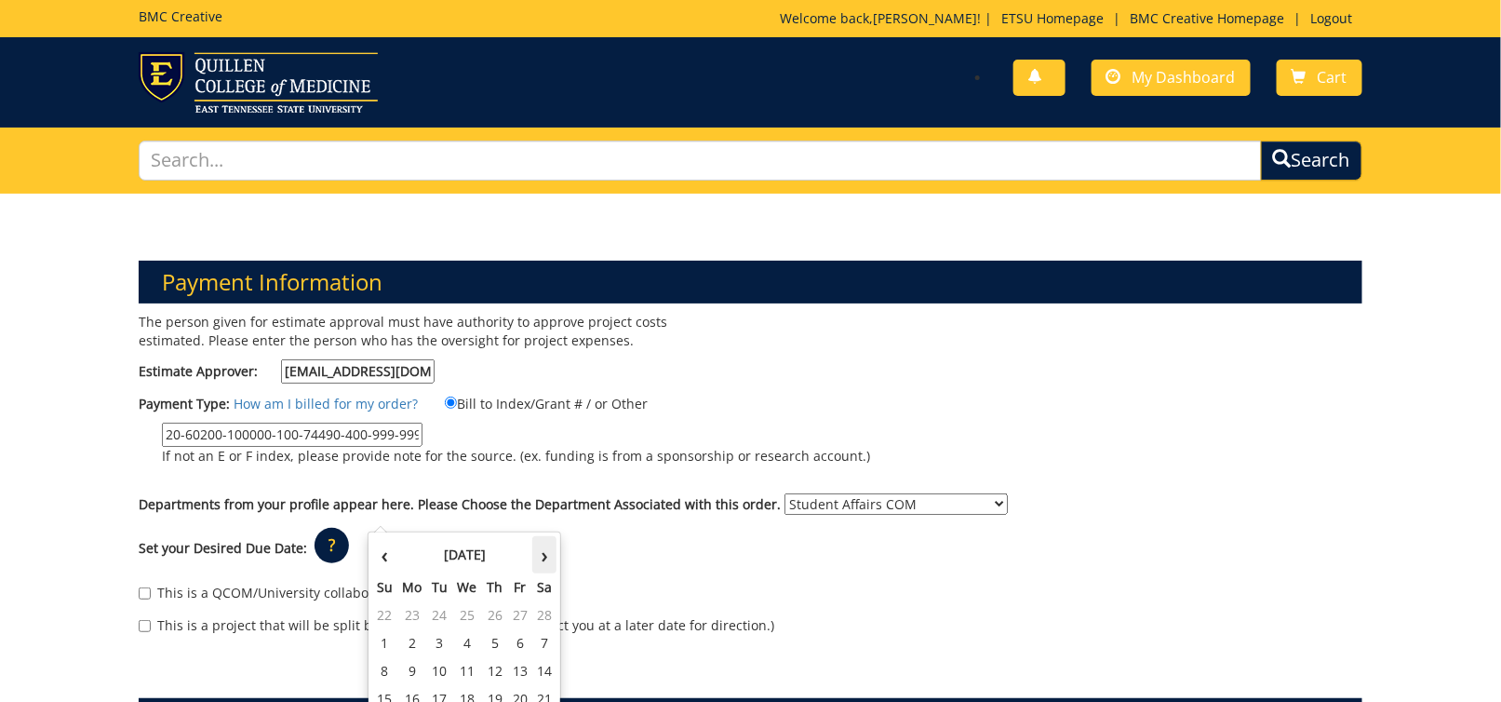
click at [543, 546] on th "›" at bounding box center [544, 554] width 24 height 37
click at [383, 556] on th "‹" at bounding box center [384, 554] width 25 height 37
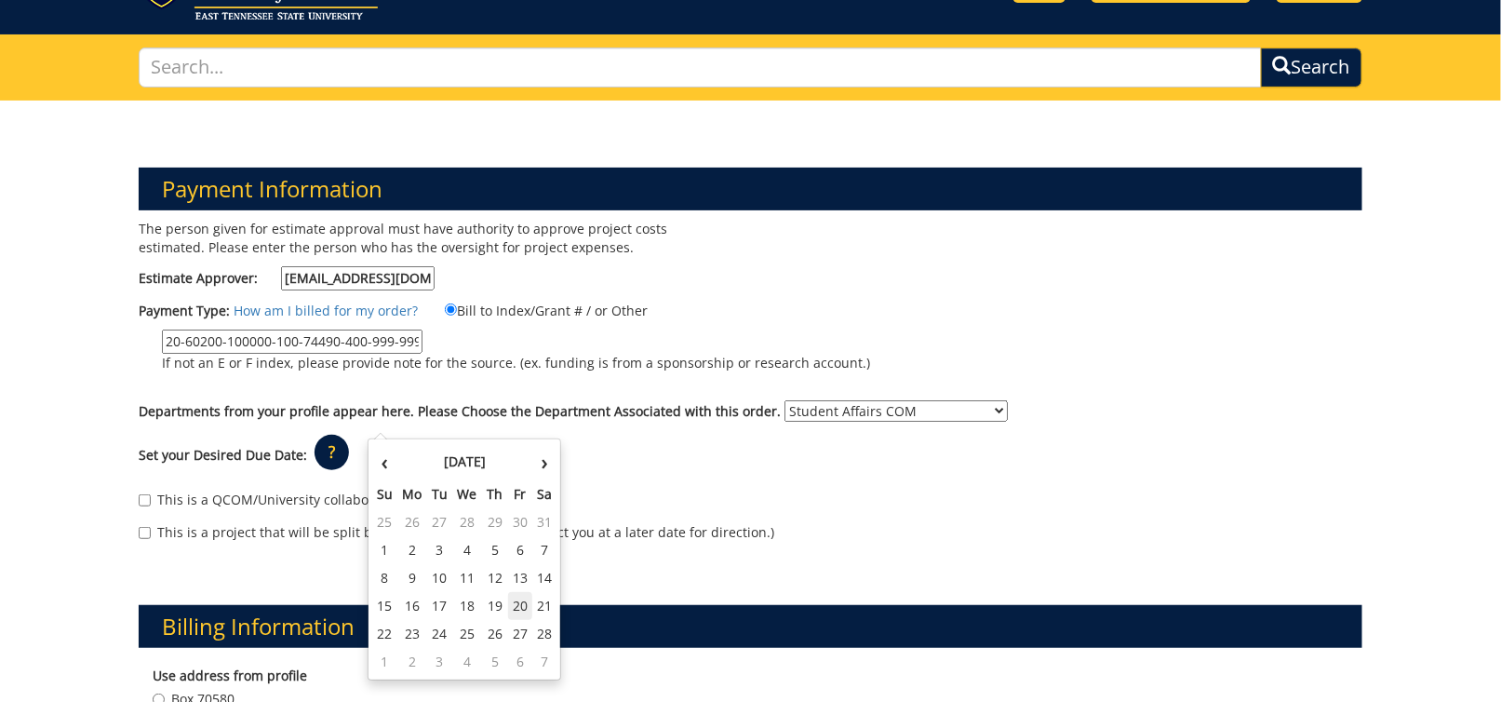
click at [519, 607] on td "20" at bounding box center [520, 606] width 25 height 28
type input "[DATE]"
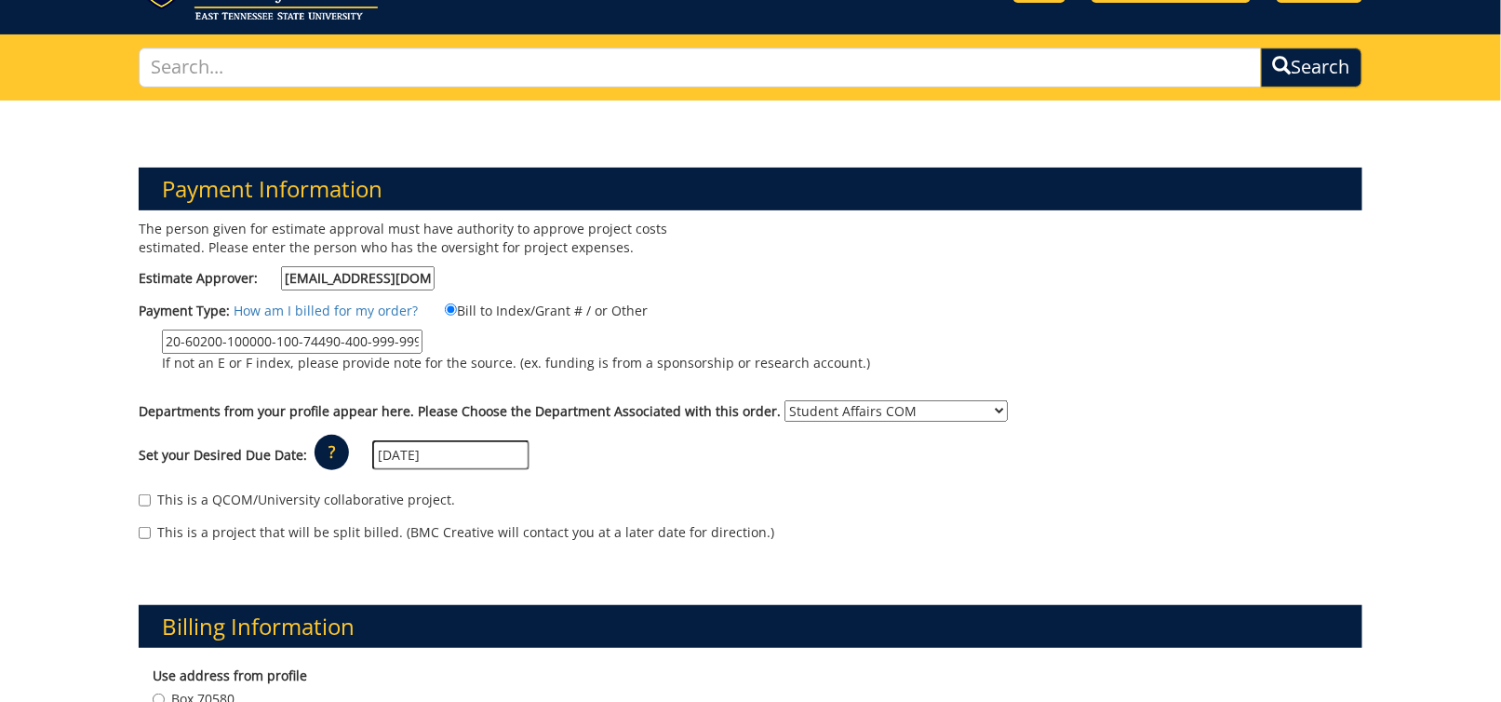
click at [589, 490] on div "This is a QCOM/University collaborative project." at bounding box center [750, 504] width 1223 height 28
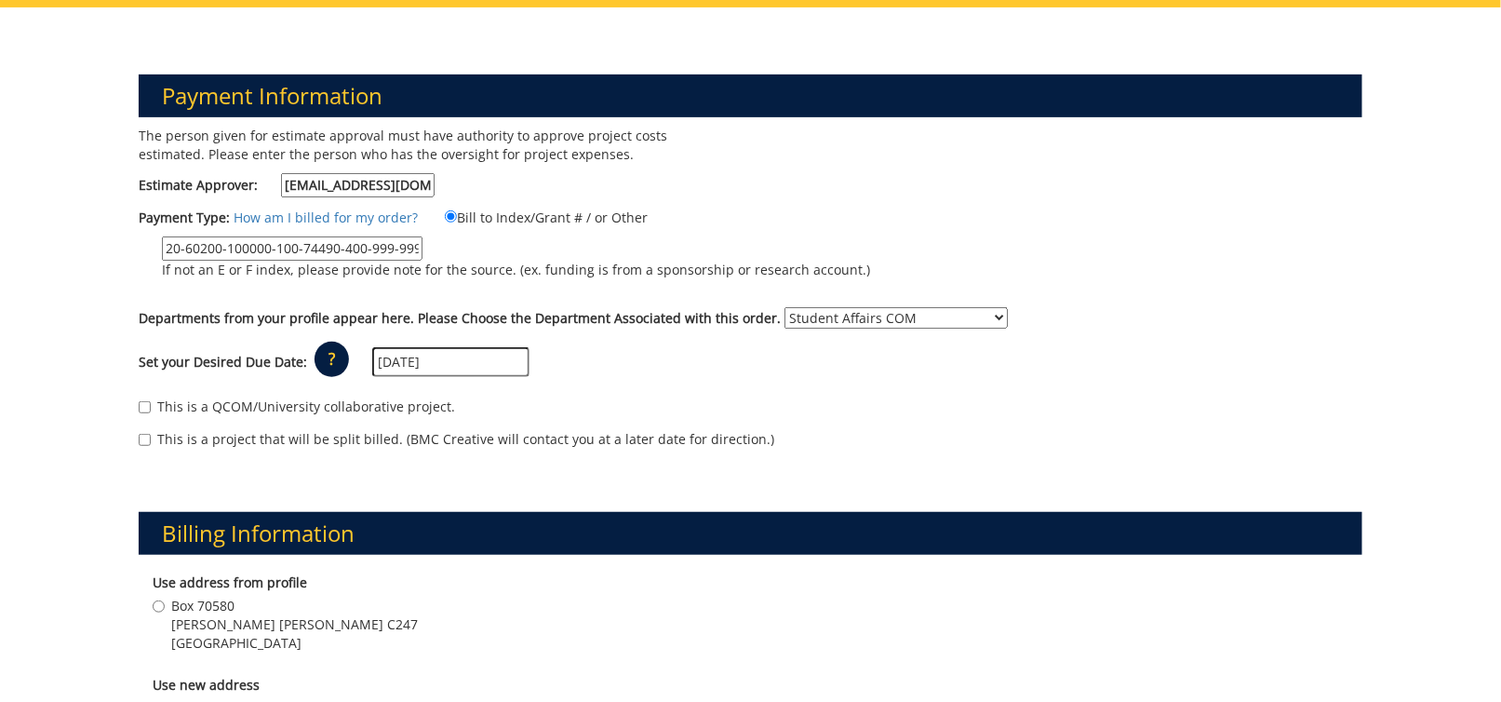
scroll to position [279, 0]
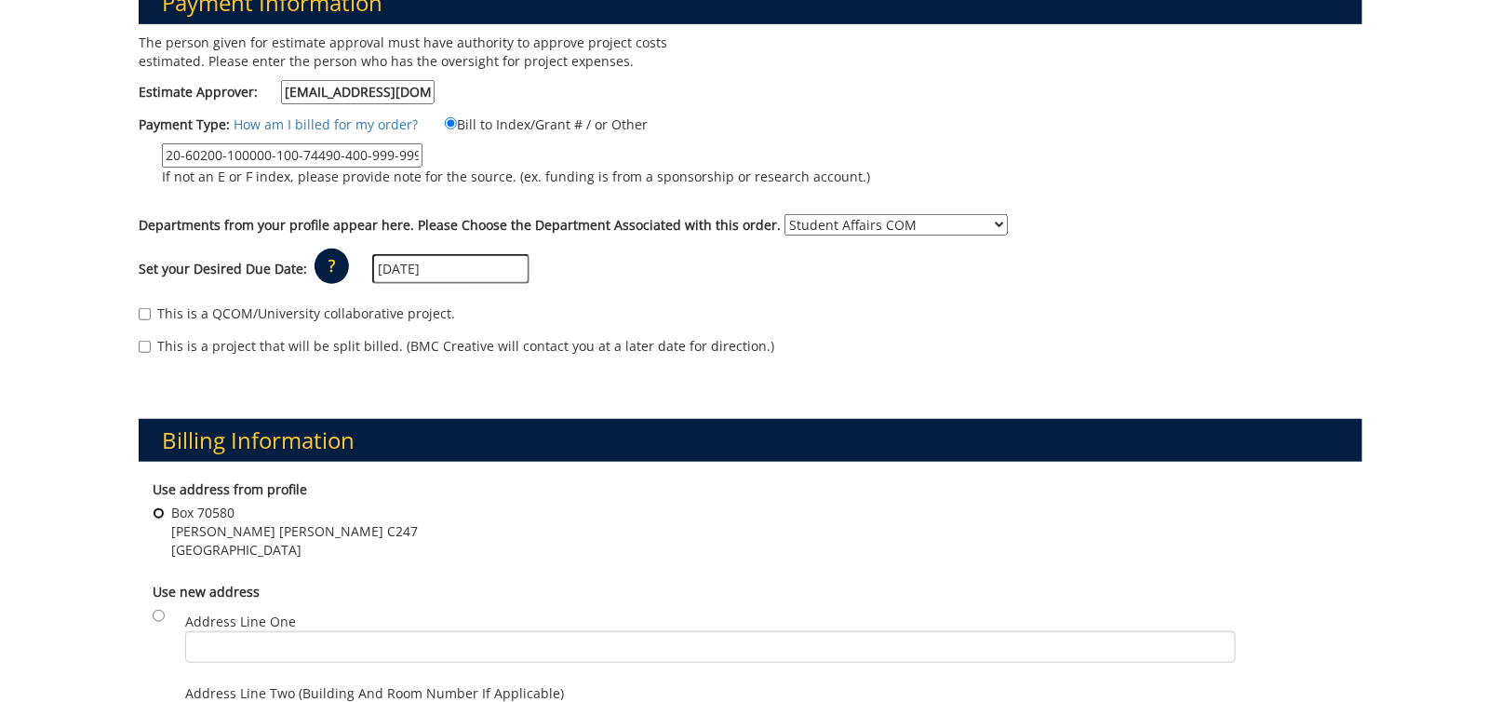
click at [160, 507] on input "Box 70580 Stanton Gerber Hall C247 Johnson City , TN 37614" at bounding box center [159, 513] width 12 height 12
radio input "true"
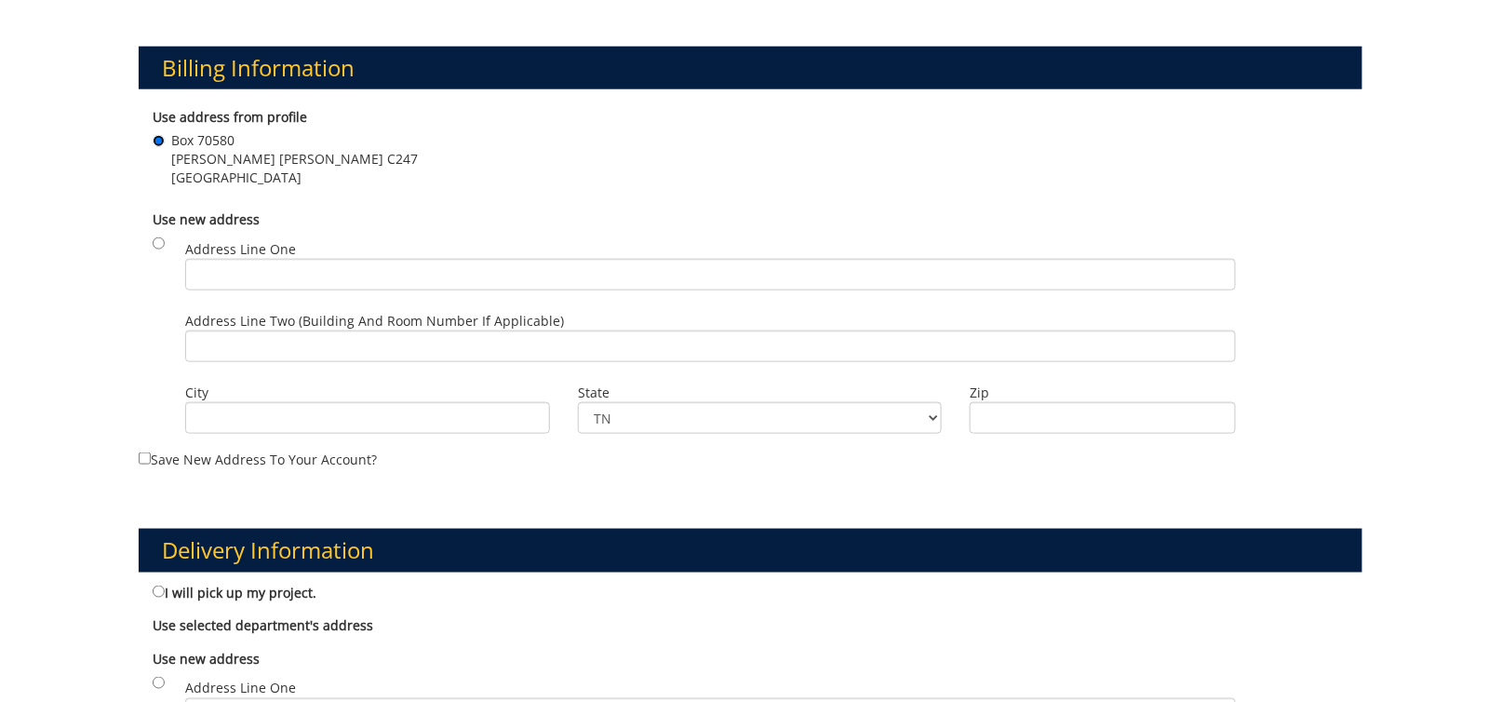
scroll to position [745, 0]
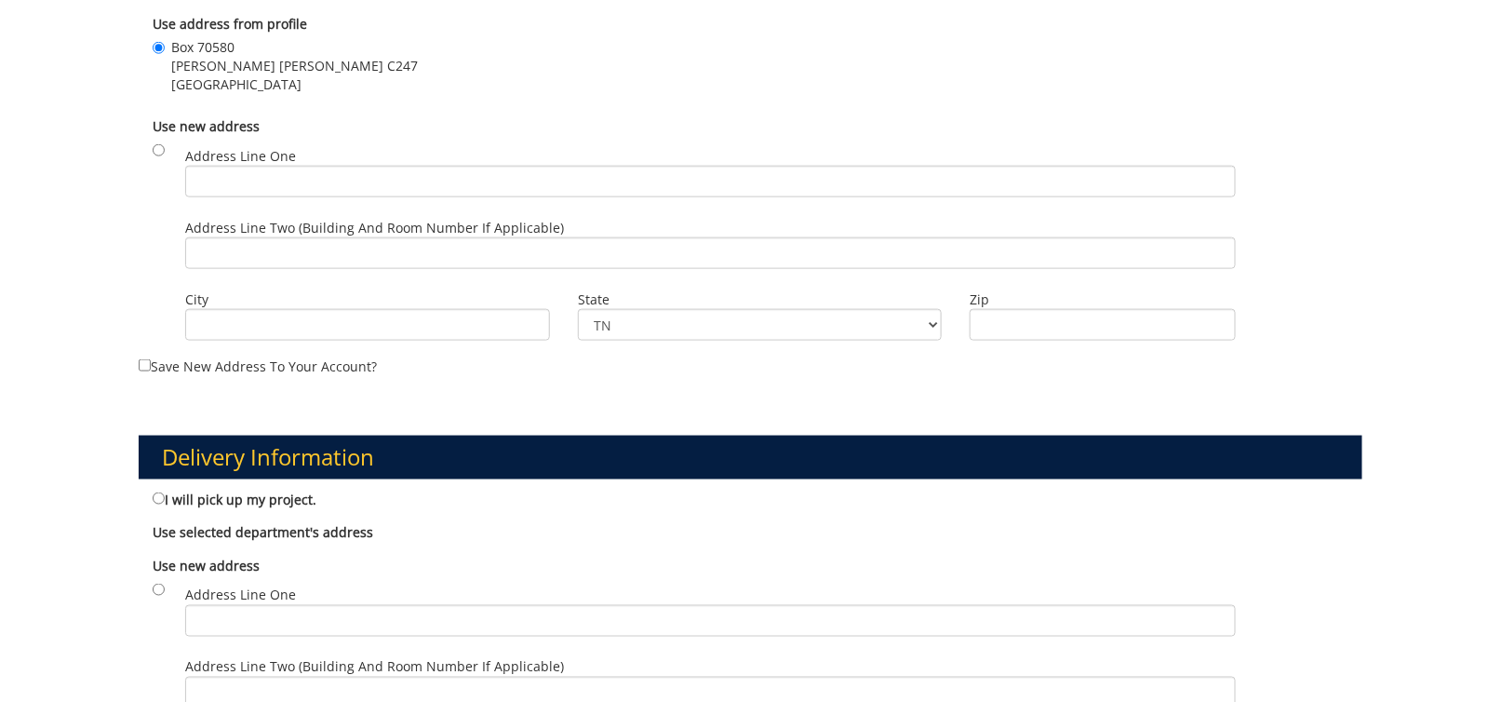
click at [171, 489] on label "I will pick up my project." at bounding box center [235, 499] width 164 height 20
click at [165, 492] on input "I will pick up my project." at bounding box center [159, 498] width 12 height 12
radio input "true"
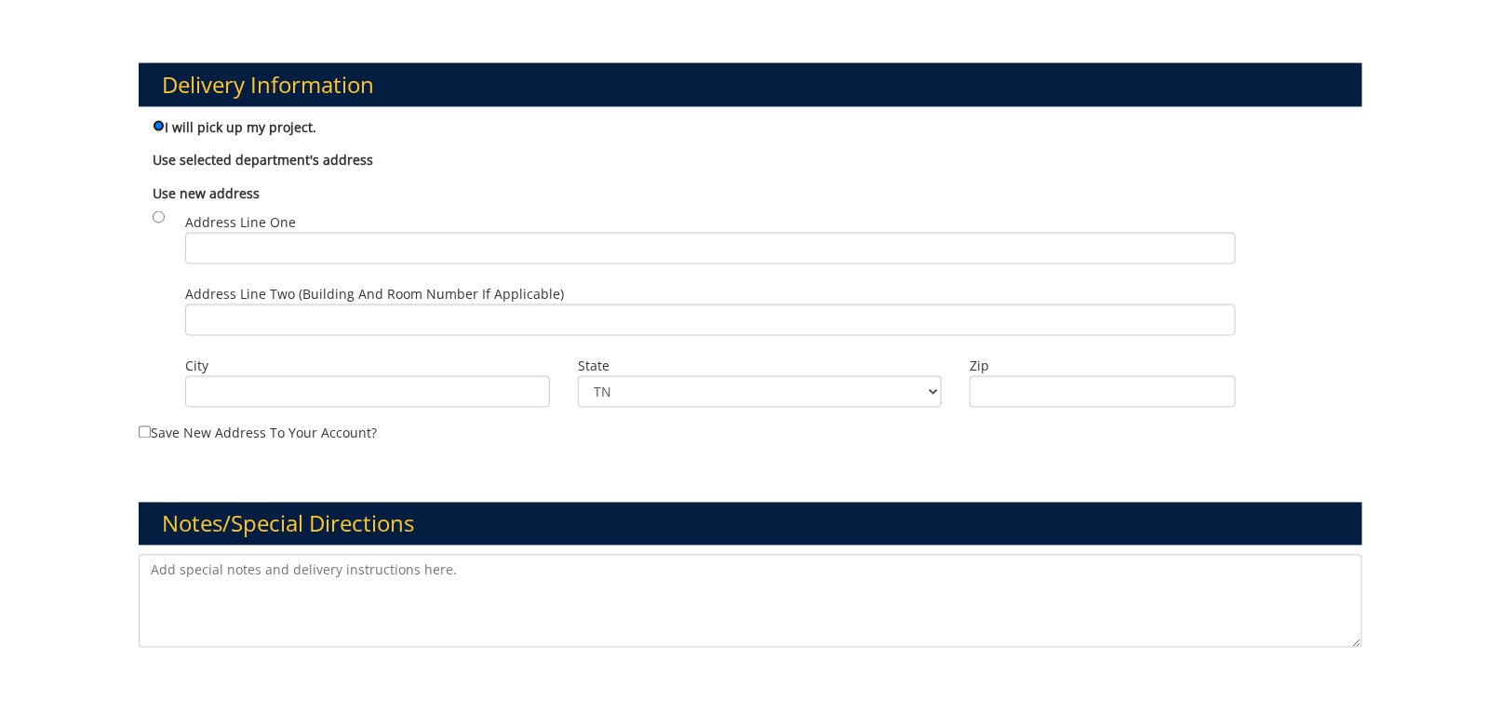
scroll to position [1210, 0]
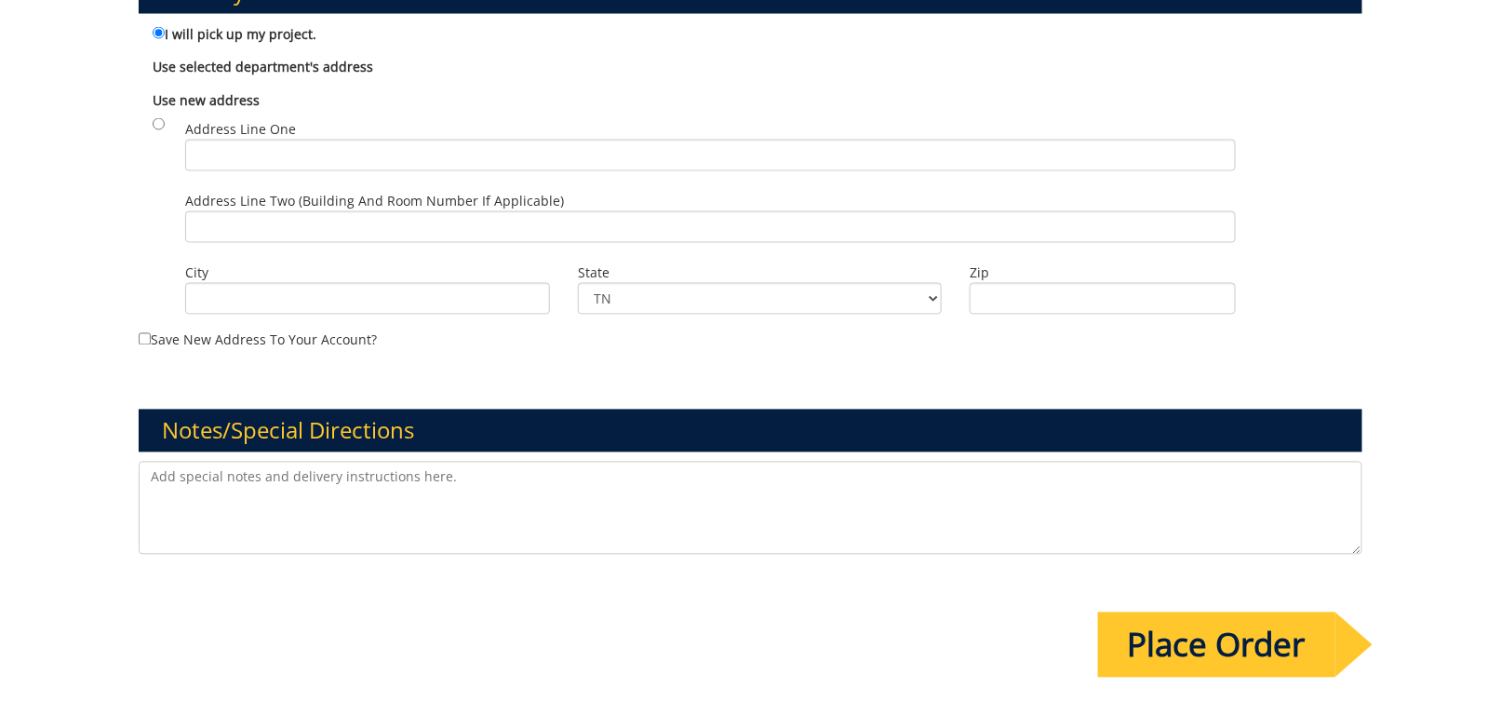
click at [1192, 620] on input "Place Order" at bounding box center [1216, 644] width 237 height 65
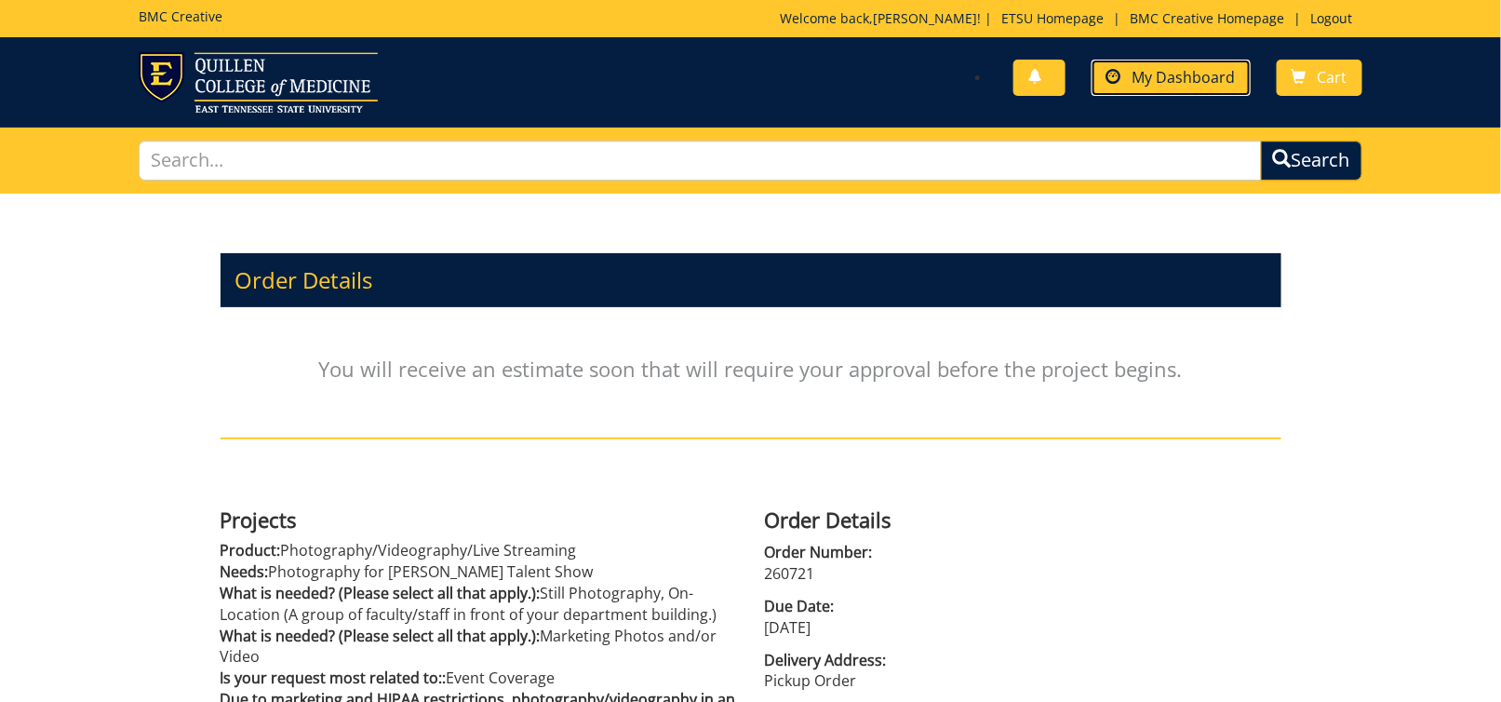
click at [1139, 70] on span "My Dashboard" at bounding box center [1184, 77] width 103 height 20
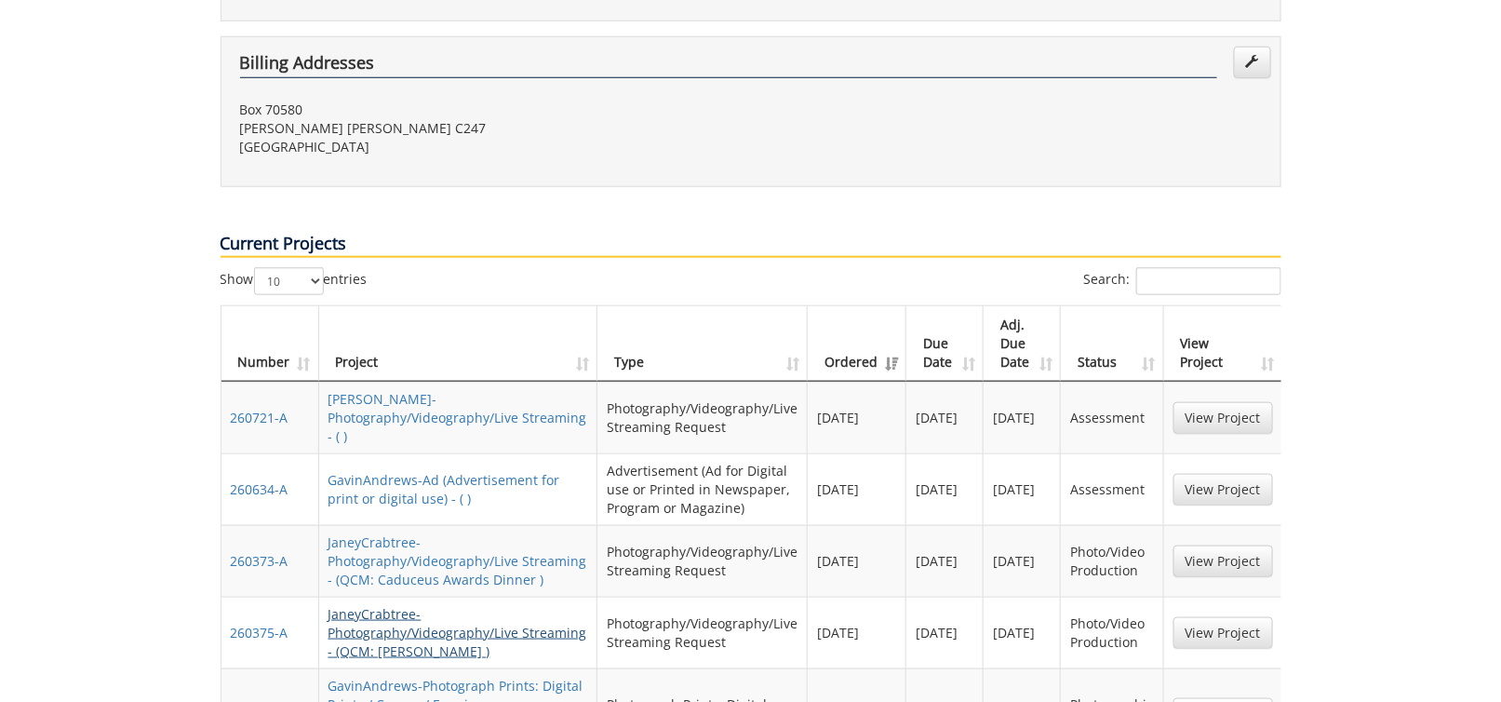
scroll to position [745, 0]
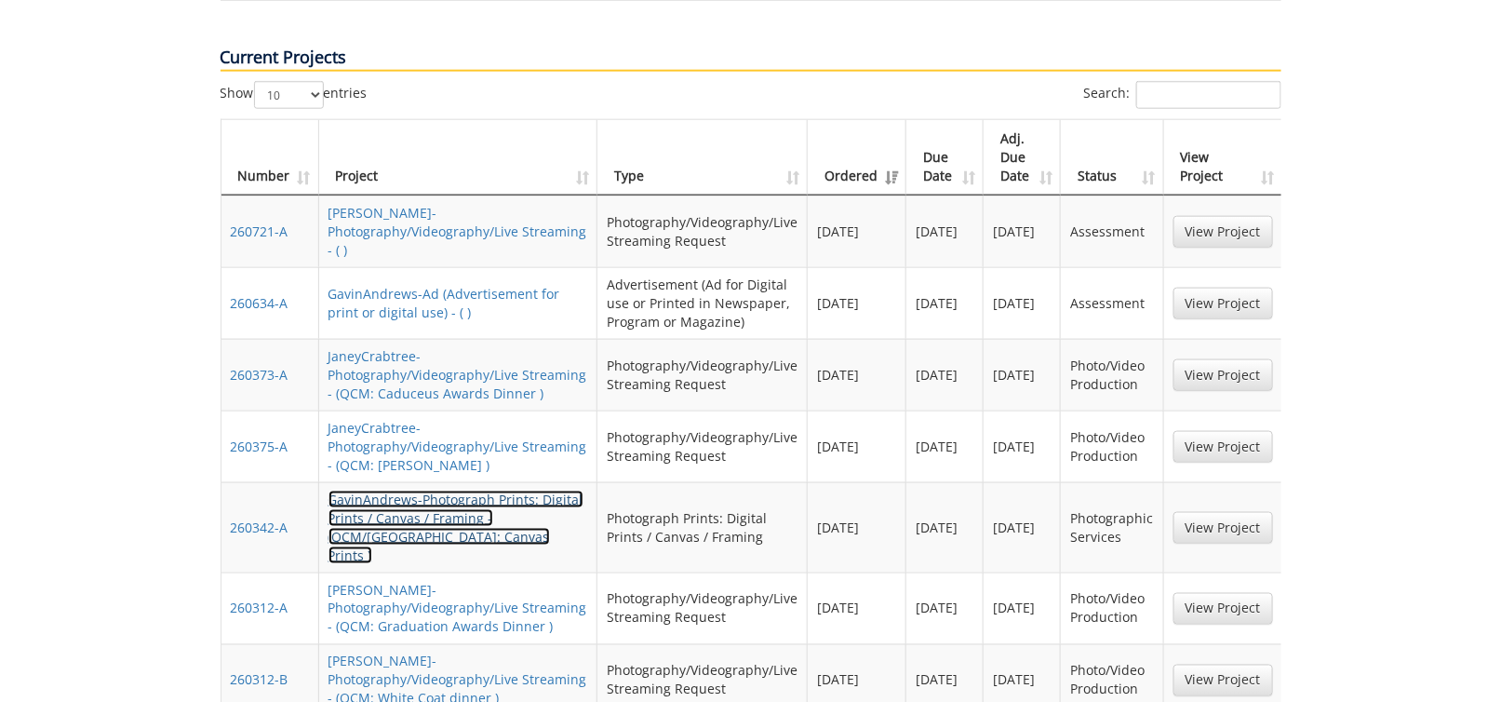
click at [440, 490] on link "GavinAndrews-Photograph Prints: Digital Prints / Canvas / Framing - (QCM/SA: Ca…" at bounding box center [456, 527] width 255 height 74
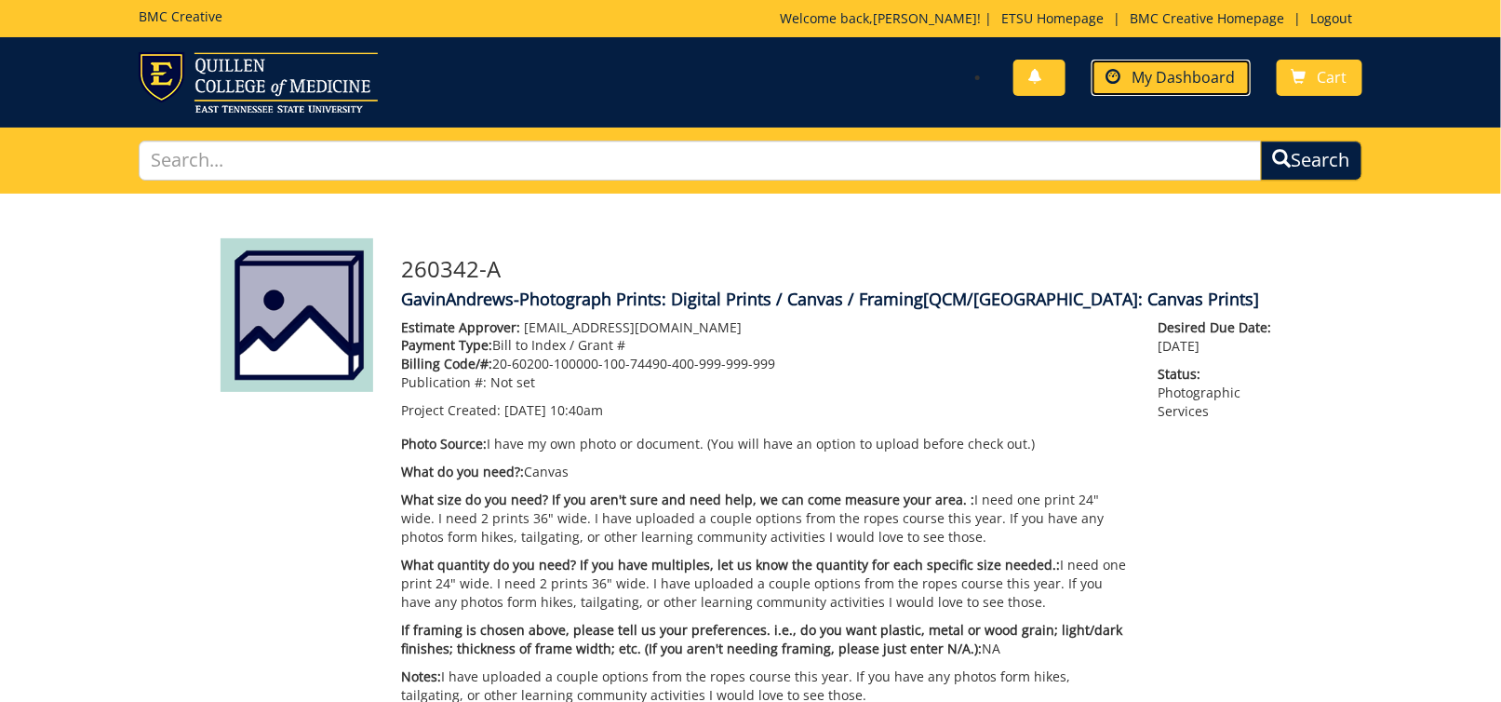
click at [1145, 83] on span "My Dashboard" at bounding box center [1184, 77] width 103 height 20
